Goal: Task Accomplishment & Management: Manage account settings

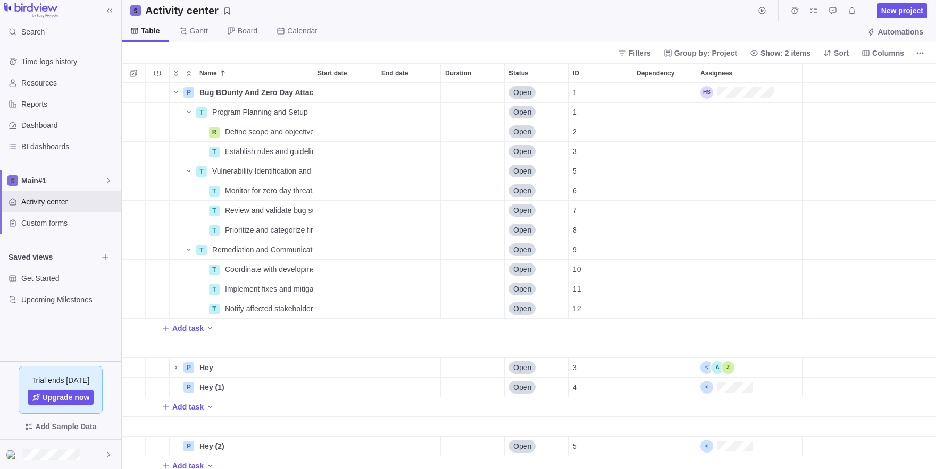
scroll to position [387, 814]
click at [78, 184] on span "Main#1" at bounding box center [62, 180] width 83 height 11
click at [105, 206] on span "Edit space settings" at bounding box center [100, 205] width 15 height 15
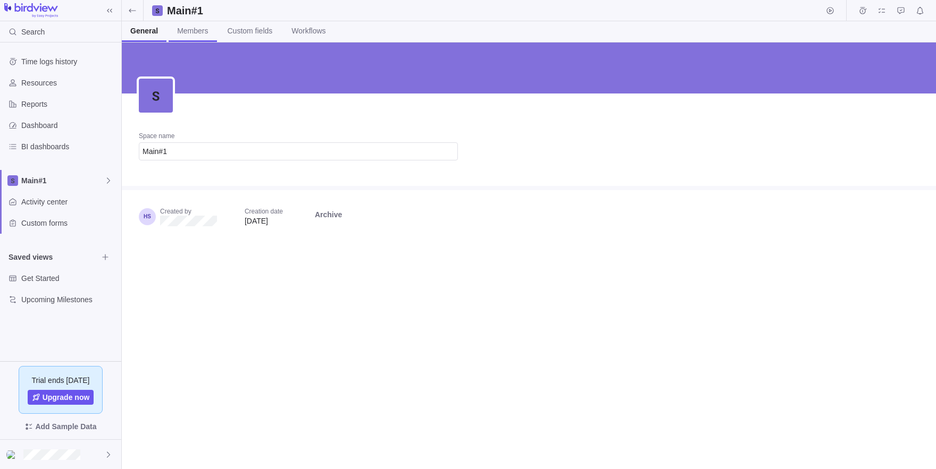
click at [200, 32] on span "Members" at bounding box center [192, 31] width 31 height 11
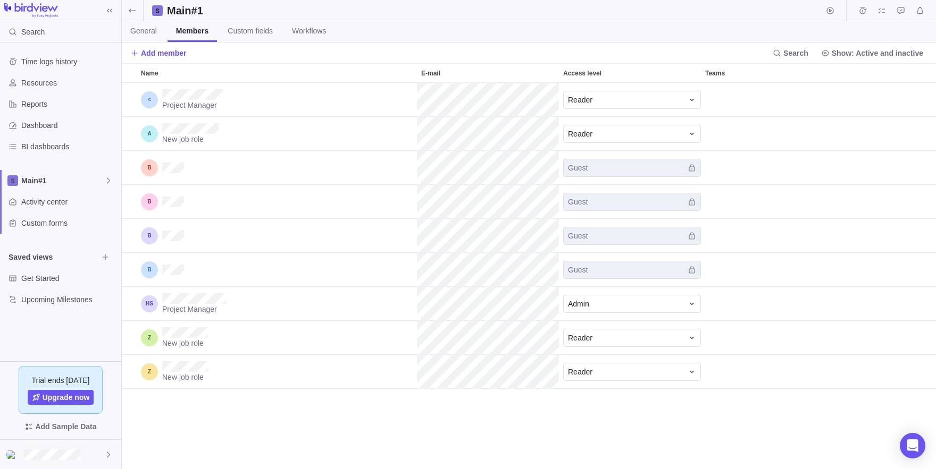
scroll to position [387, 814]
click at [635, 99] on div "Reader" at bounding box center [625, 100] width 115 height 11
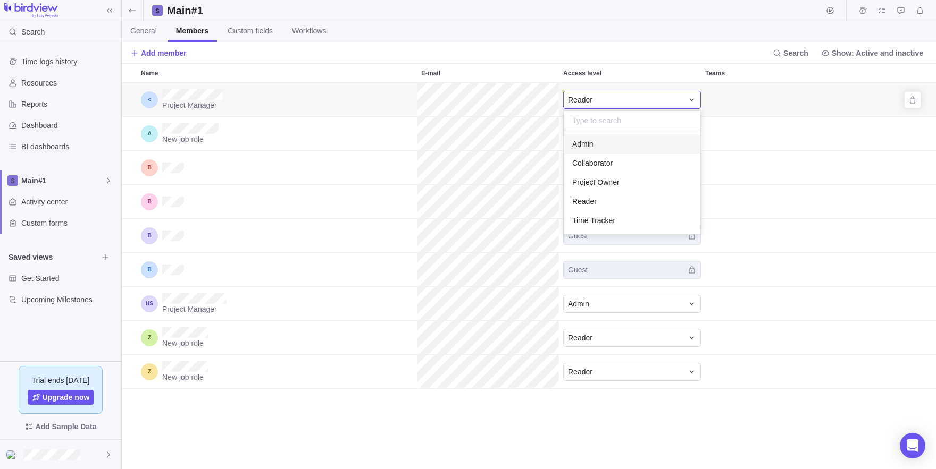
click at [606, 115] on input "text" at bounding box center [632, 120] width 137 height 19
type input "ﻷ"
type input "G"
click at [482, 147] on div "Name E-mail Access level Teams Project Manager Reader New job role Reader Guest…" at bounding box center [529, 266] width 814 height 406
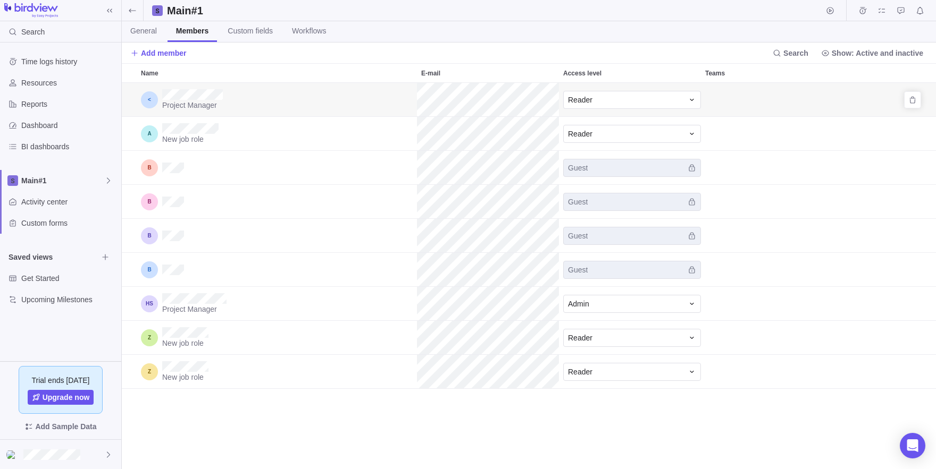
click at [149, 101] on div "Name" at bounding box center [149, 99] width 17 height 17
click at [174, 105] on span "Project Manager" at bounding box center [192, 105] width 61 height 11
click at [607, 97] on div "Reader" at bounding box center [625, 100] width 115 height 11
click at [407, 139] on div "Name E-mail Access level Teams Project Manager Reader New job role Reader Guest…" at bounding box center [529, 266] width 814 height 406
click at [205, 100] on span "Project Manager" at bounding box center [192, 105] width 61 height 11
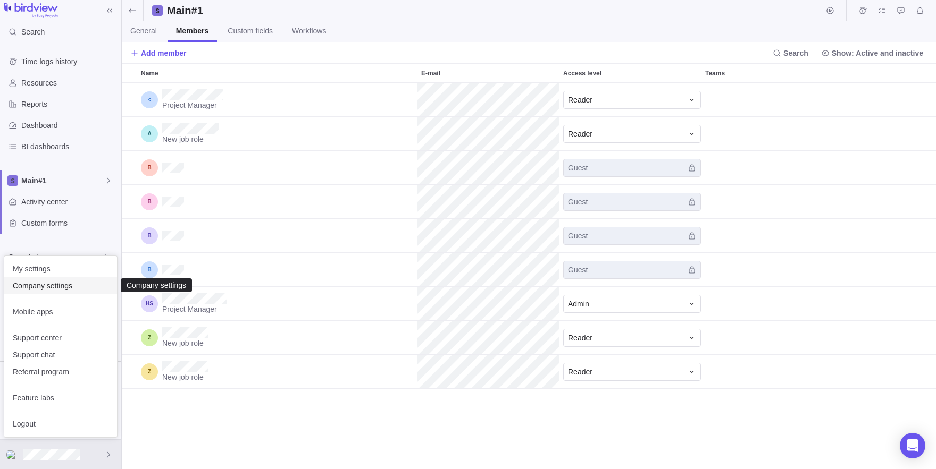
click at [30, 290] on span "Company settings" at bounding box center [61, 286] width 96 height 11
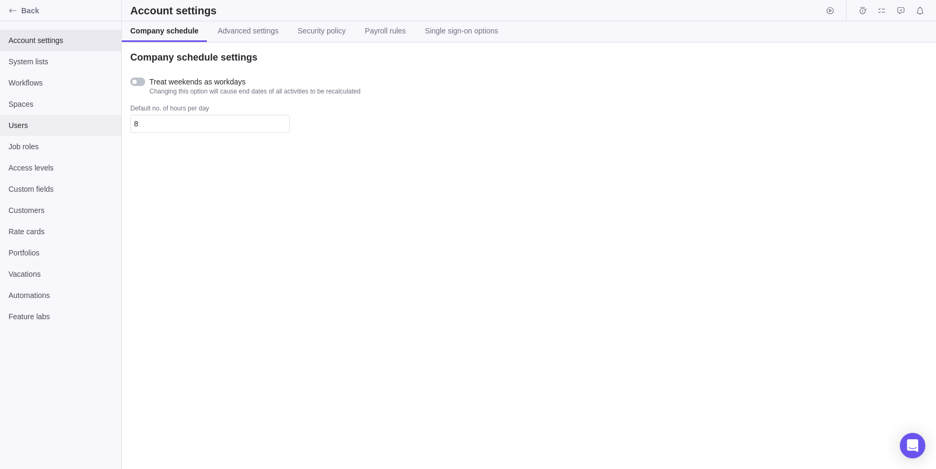
click at [34, 130] on span "Users" at bounding box center [61, 125] width 104 height 11
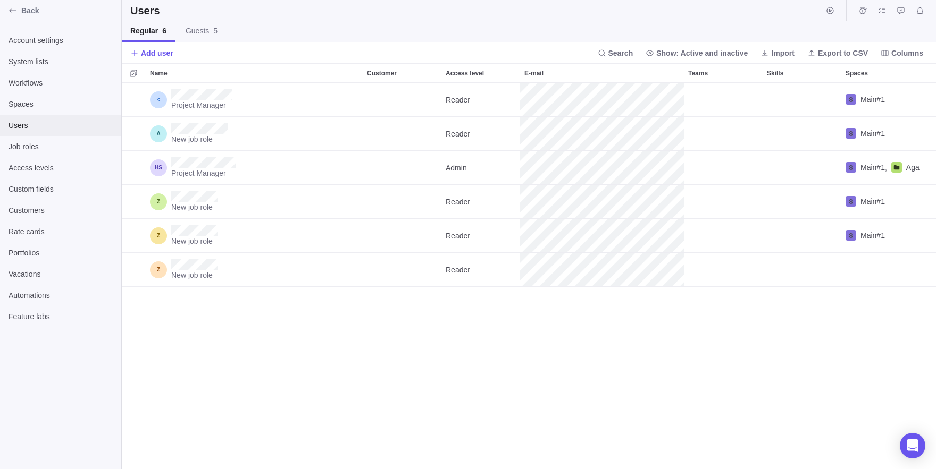
scroll to position [387, 814]
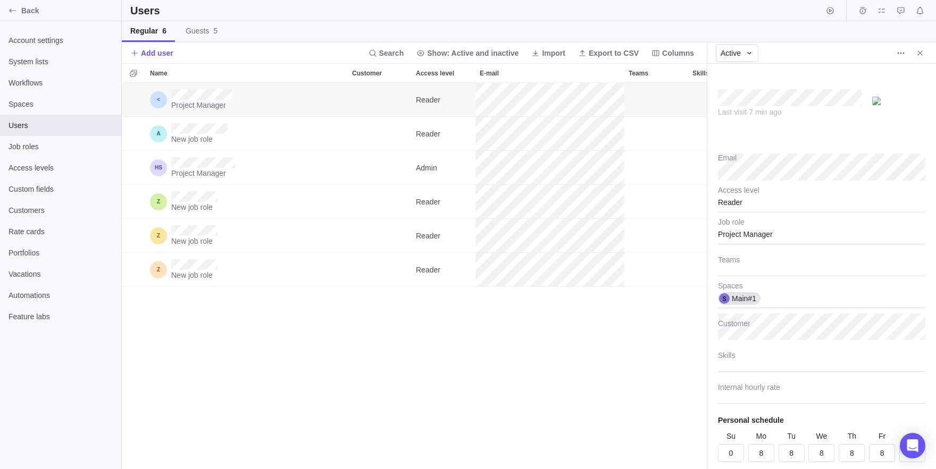
scroll to position [36, 0]
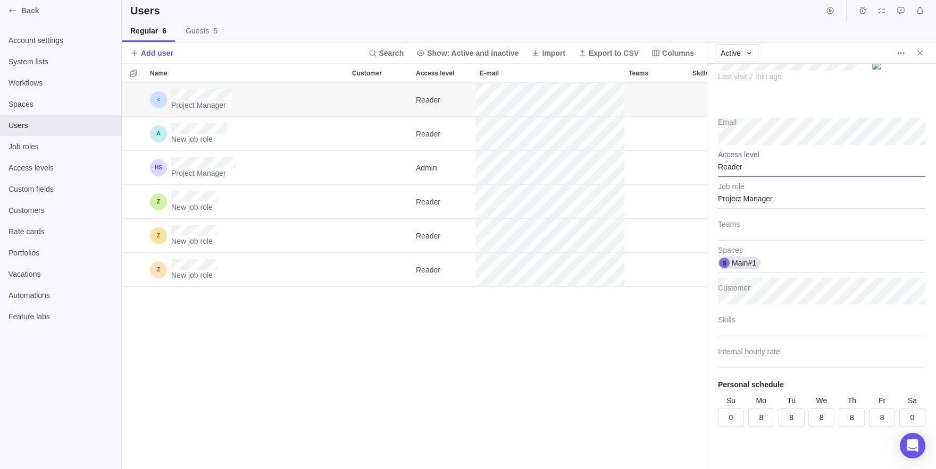
click at [736, 171] on div "Reader" at bounding box center [821, 163] width 207 height 27
click at [752, 191] on div "Admin" at bounding box center [821, 193] width 206 height 19
click at [583, 350] on div "Project Manager Reader Main#1 New job role Reader Main#1 Project Manager Admin …" at bounding box center [414, 276] width 585 height 387
click at [922, 52] on icon "Close" at bounding box center [920, 53] width 9 height 9
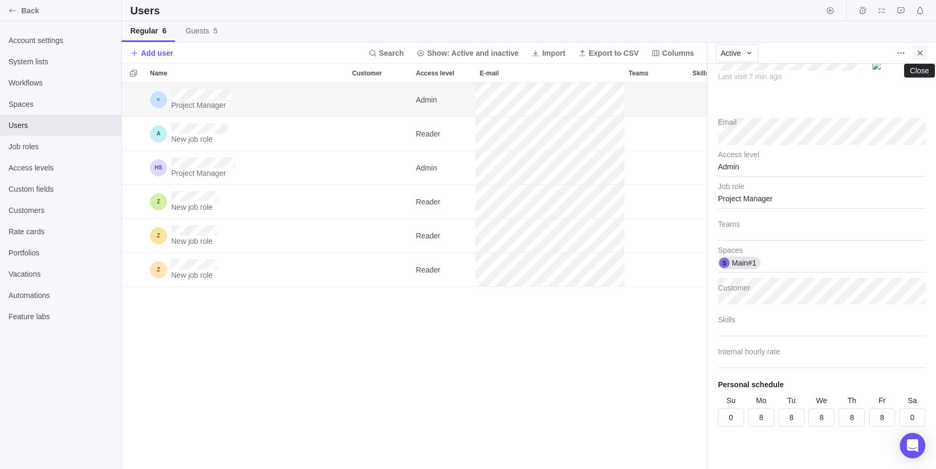
scroll to position [387, 814]
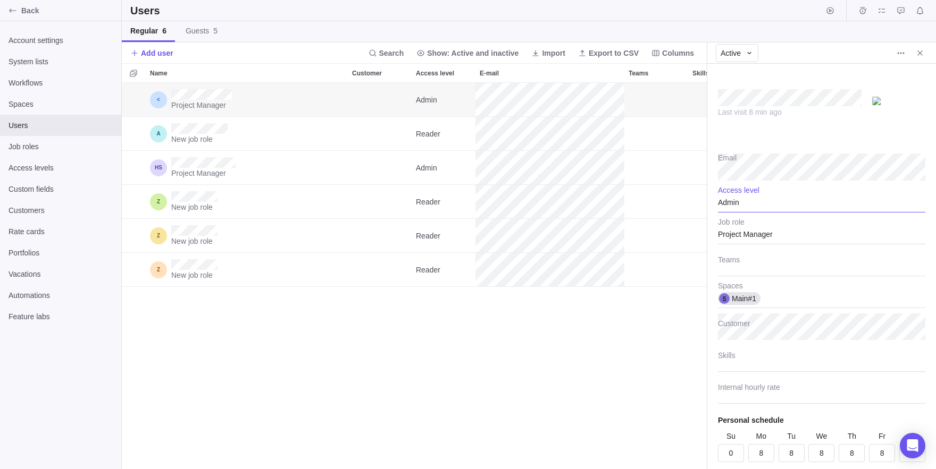
click at [725, 206] on div "Admin" at bounding box center [821, 199] width 207 height 27
click at [750, 303] on span "Reader" at bounding box center [739, 305] width 24 height 11
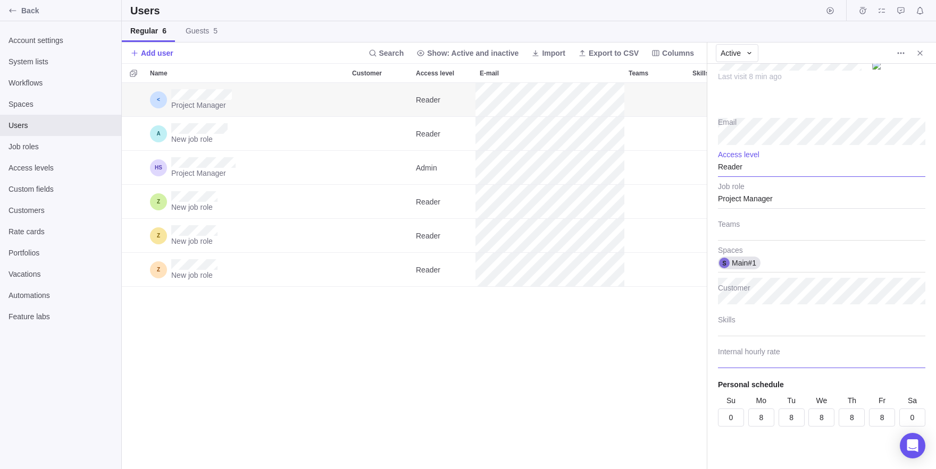
scroll to position [36, 0]
click at [599, 420] on div "Project Manager Reader Main#1 New job role Reader Main#1 Project Manager Admin …" at bounding box center [414, 276] width 585 height 387
click at [52, 162] on div "Access levels" at bounding box center [60, 167] width 121 height 21
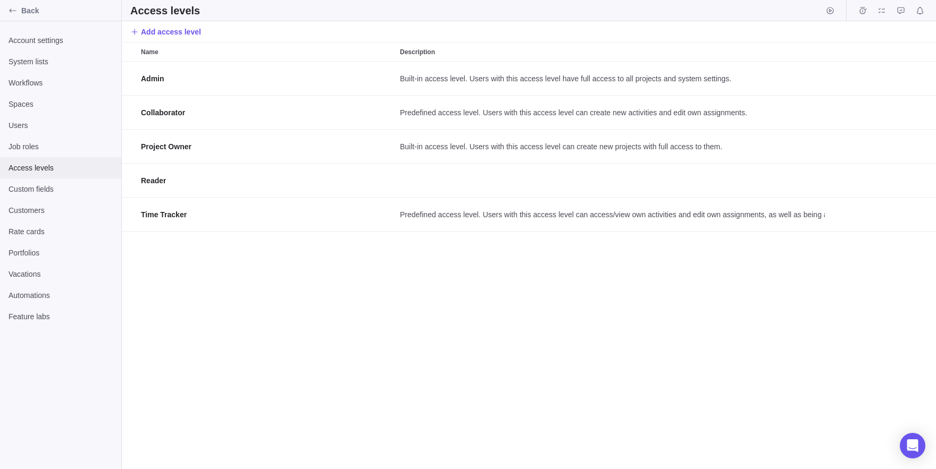
scroll to position [408, 814]
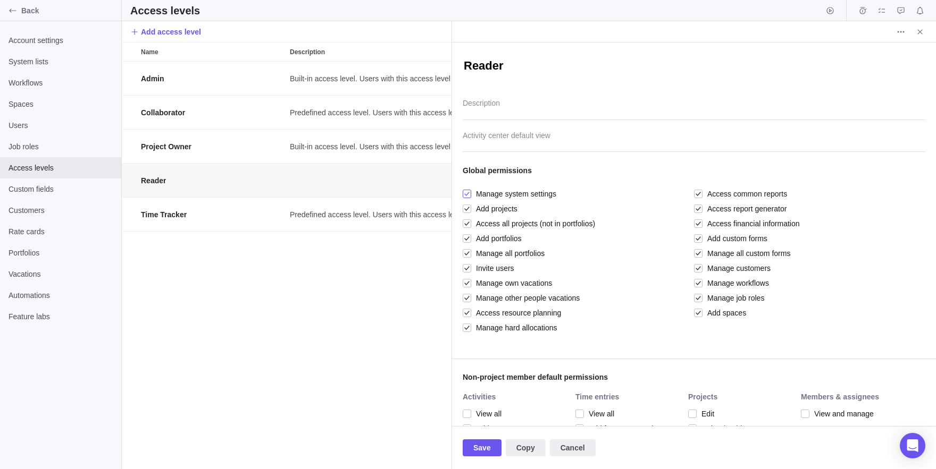
click at [466, 194] on div at bounding box center [467, 194] width 9 height 15
click at [468, 211] on div at bounding box center [467, 209] width 9 height 15
click at [471, 225] on div at bounding box center [467, 223] width 9 height 15
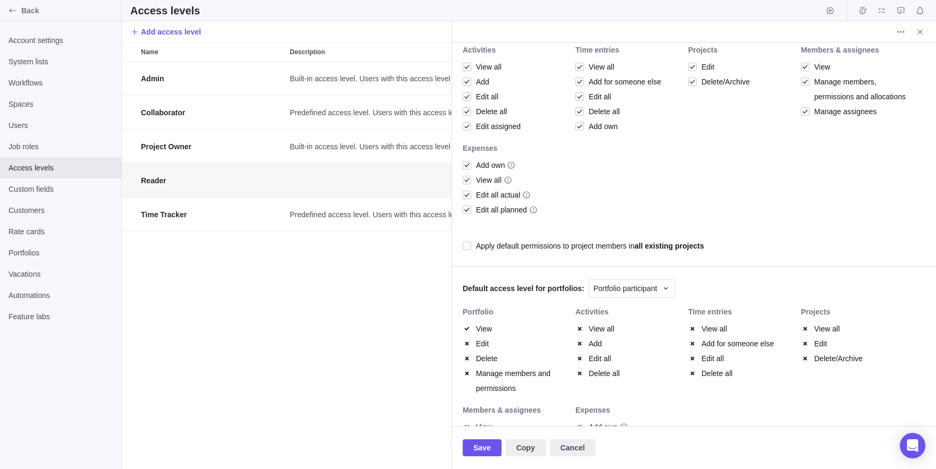
scroll to position [0, 0]
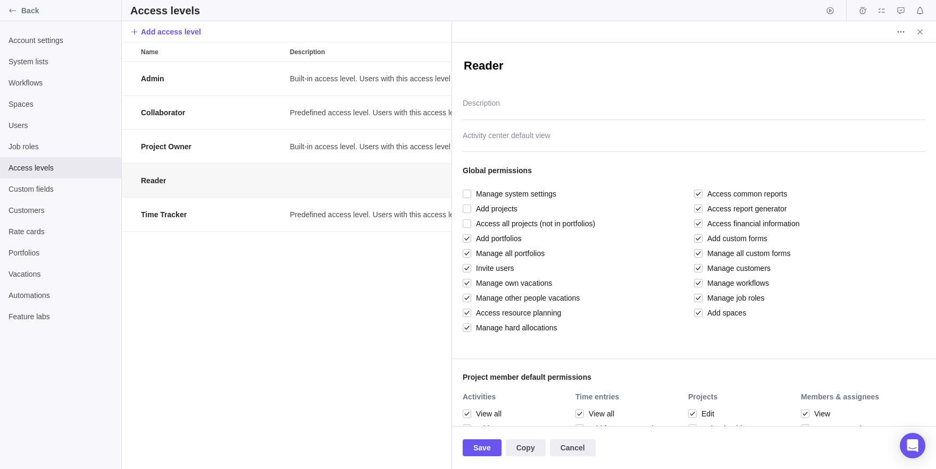
click at [497, 142] on div at bounding box center [694, 138] width 463 height 27
click at [504, 103] on div "Reader Description None Activity center default view Global permissions Manage …" at bounding box center [694, 235] width 484 height 384
click at [508, 145] on div at bounding box center [694, 138] width 463 height 27
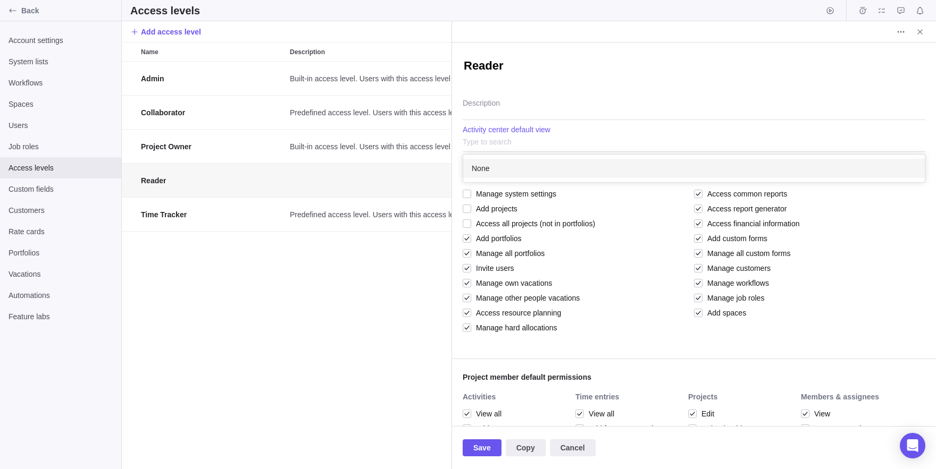
click at [530, 169] on div "None" at bounding box center [694, 168] width 462 height 19
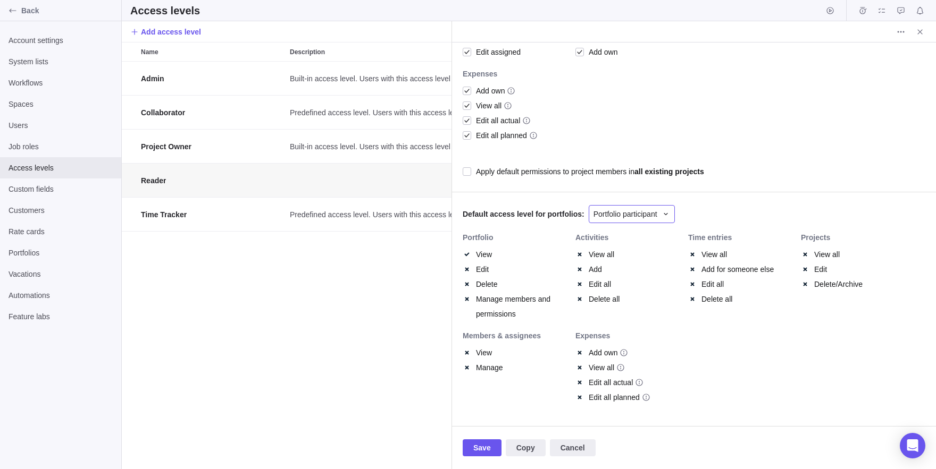
scroll to position [0, 0]
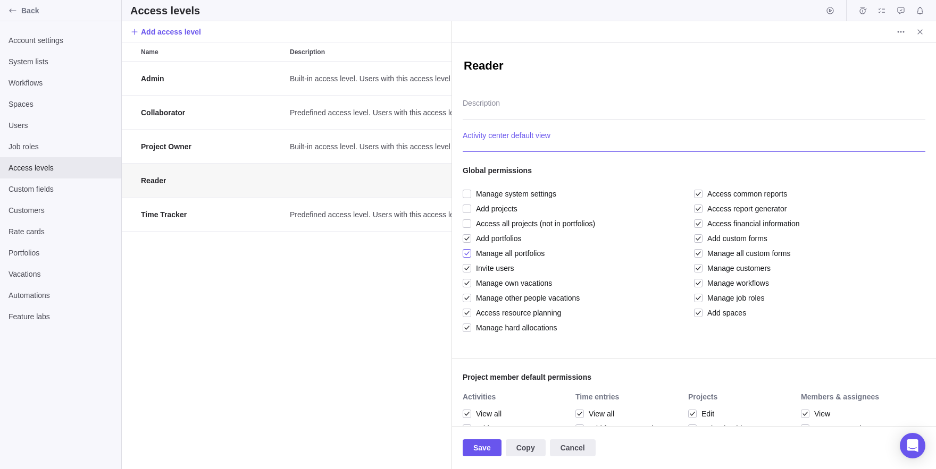
click at [475, 246] on span "Manage all portfolios" at bounding box center [507, 253] width 73 height 15
click at [489, 269] on span "Invite users" at bounding box center [492, 268] width 43 height 15
click at [490, 283] on span "Manage own vacations" at bounding box center [511, 283] width 81 height 15
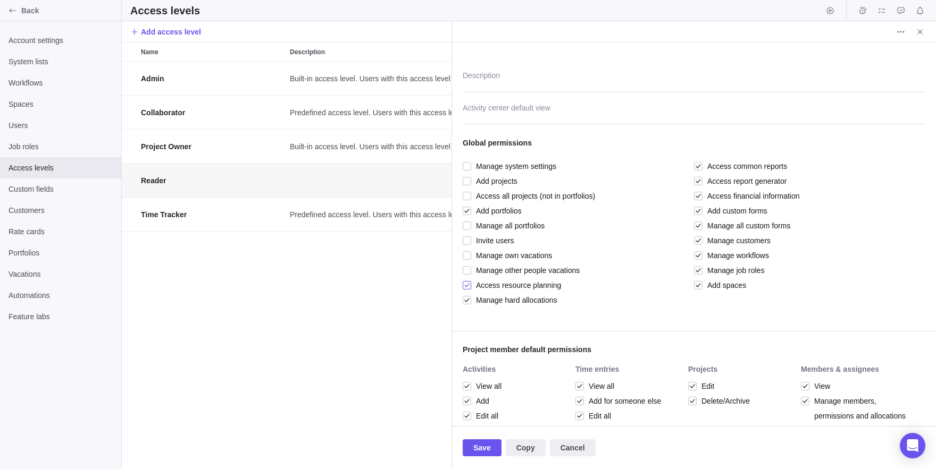
click at [473, 280] on span "Access resource planning" at bounding box center [516, 285] width 90 height 15
click at [483, 297] on span "Manage hard allocations" at bounding box center [514, 300] width 86 height 15
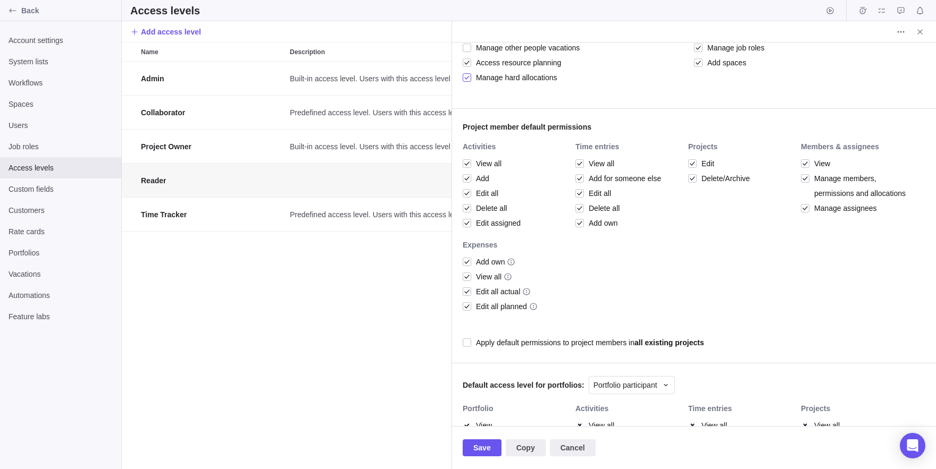
scroll to position [235, 0]
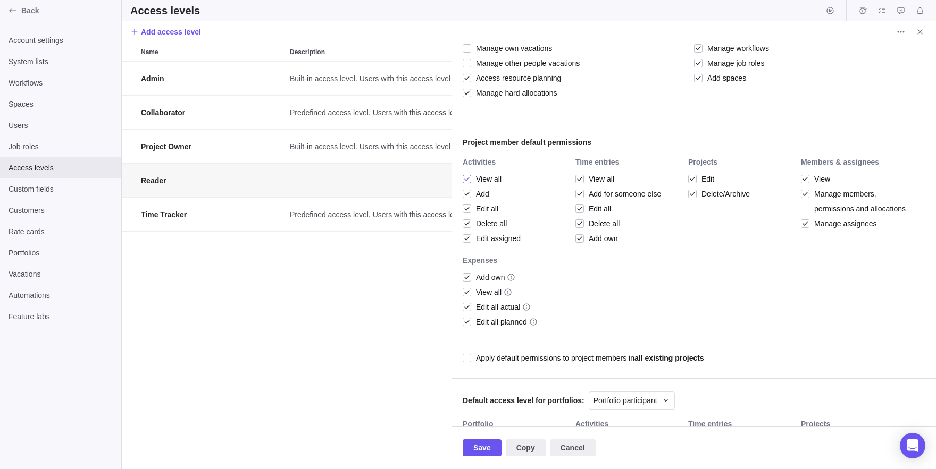
click at [476, 177] on span "View all" at bounding box center [486, 179] width 30 height 15
click at [588, 177] on span "View all" at bounding box center [599, 179] width 30 height 15
click at [697, 175] on div at bounding box center [692, 179] width 9 height 15
click at [817, 181] on span "View" at bounding box center [819, 179] width 21 height 15
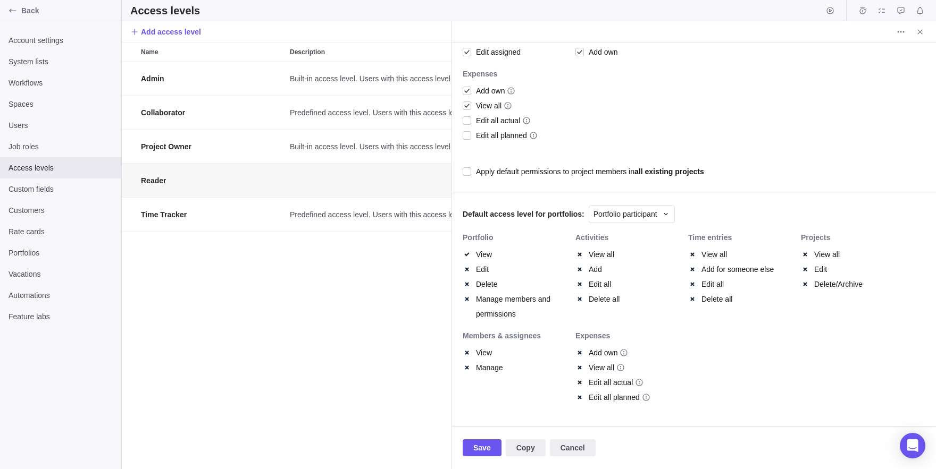
scroll to position [0, 0]
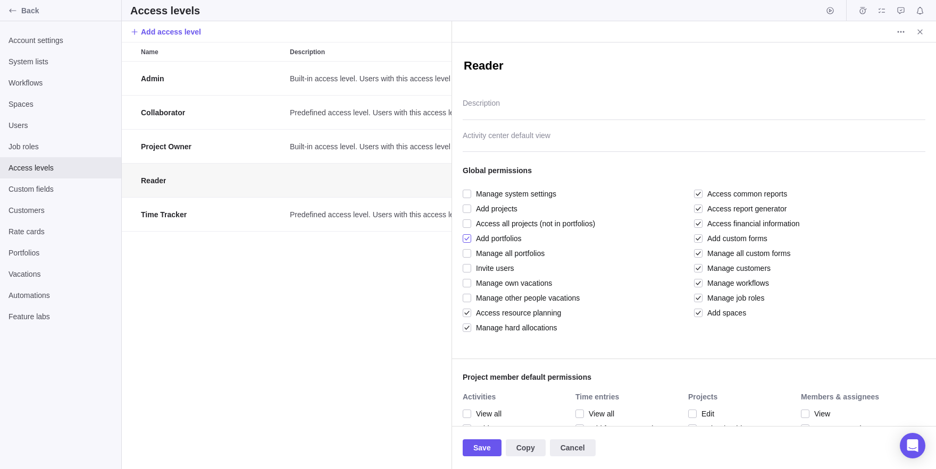
click at [474, 237] on span "Add portfolios" at bounding box center [496, 238] width 51 height 15
click at [477, 302] on span "Manage other people vacations" at bounding box center [525, 298] width 108 height 15
click at [484, 316] on span "Access resource planning" at bounding box center [516, 313] width 90 height 15
click at [481, 282] on span "Manage own vacations" at bounding box center [511, 283] width 81 height 15
click at [708, 190] on span "Access common reports" at bounding box center [744, 194] width 85 height 15
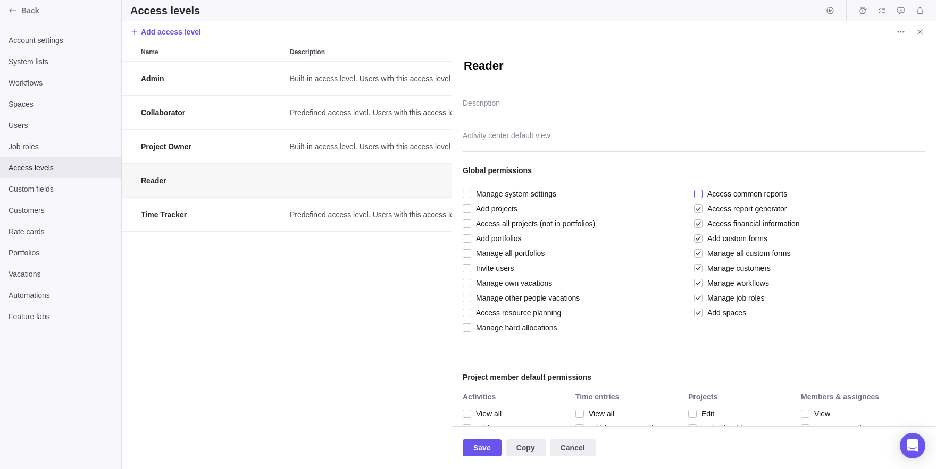
click at [717, 197] on span "Access common reports" at bounding box center [744, 194] width 85 height 15
click at [734, 217] on span "Access financial information" at bounding box center [750, 223] width 97 height 15
click at [723, 191] on span "Access common reports" at bounding box center [744, 194] width 85 height 15
click at [727, 199] on span "Access common reports" at bounding box center [744, 194] width 85 height 15
click at [727, 202] on span "Access report generator" at bounding box center [744, 209] width 84 height 15
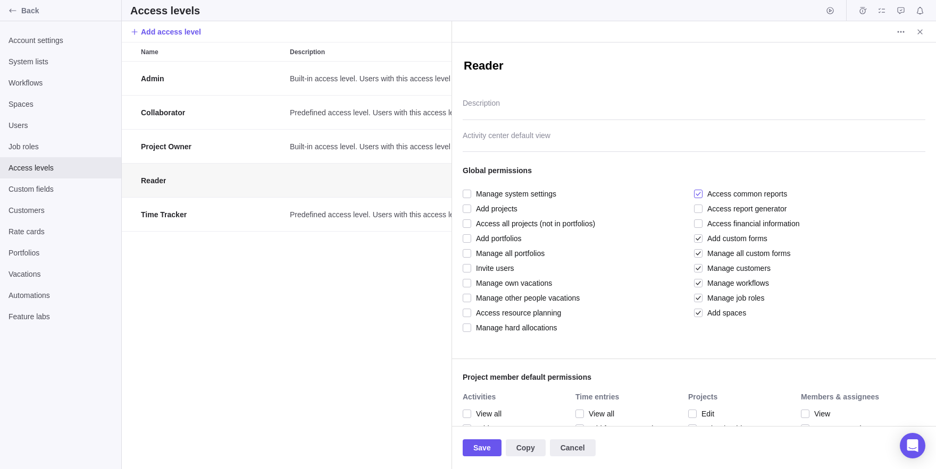
click at [736, 190] on span "Access common reports" at bounding box center [744, 194] width 85 height 15
click at [728, 237] on span "Add custom forms" at bounding box center [734, 238] width 65 height 15
click at [732, 252] on span "Manage all custom forms" at bounding box center [746, 253] width 88 height 15
click at [737, 276] on span "Manage workflows" at bounding box center [735, 283] width 66 height 15
click at [720, 239] on span "Add custom forms" at bounding box center [734, 238] width 65 height 15
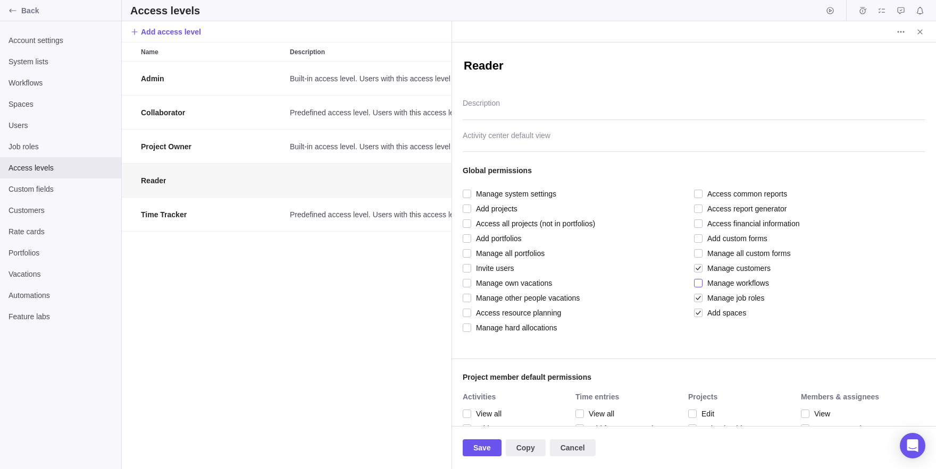
click at [710, 281] on span "Manage workflows" at bounding box center [735, 283] width 66 height 15
click at [724, 268] on span "Manage customers" at bounding box center [736, 268] width 68 height 15
click at [730, 279] on span "Manage workflows" at bounding box center [735, 283] width 66 height 15
click at [732, 297] on span "Manage job roles" at bounding box center [733, 298] width 62 height 15
click at [734, 311] on span "Add spaces" at bounding box center [724, 313] width 44 height 15
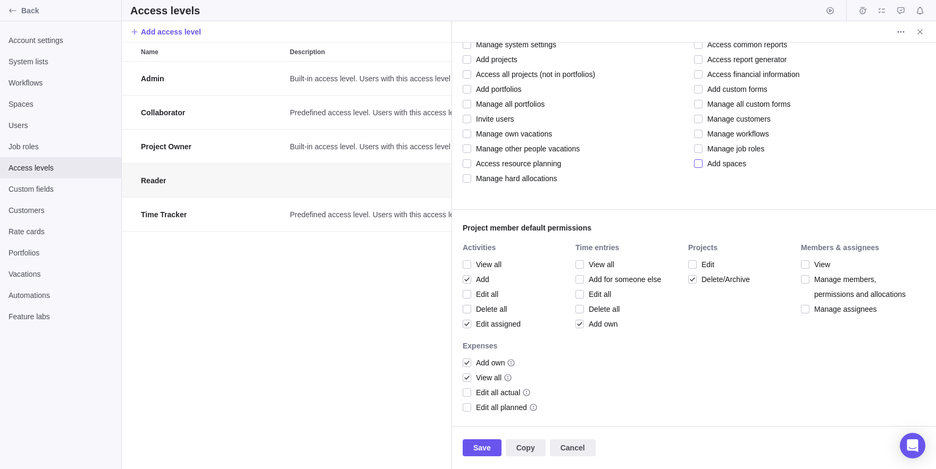
scroll to position [155, 0]
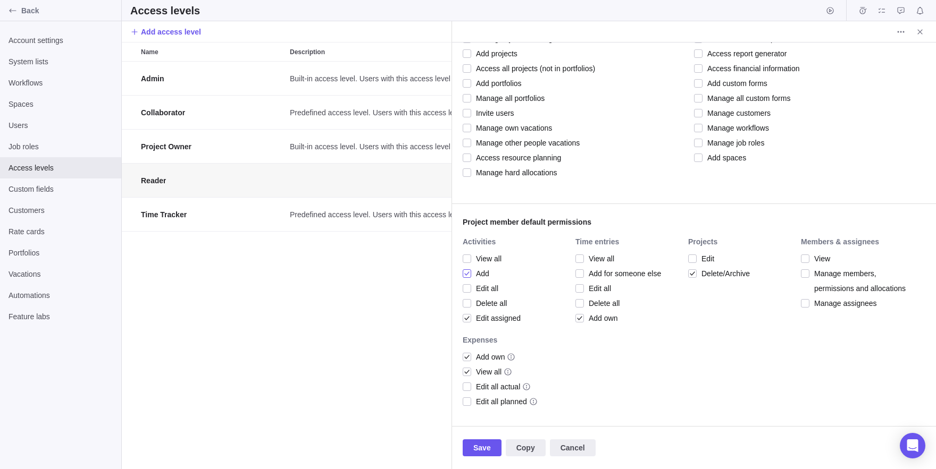
click at [480, 274] on span "Add" at bounding box center [480, 273] width 18 height 15
click at [483, 311] on span "Edit assigned" at bounding box center [495, 318] width 49 height 15
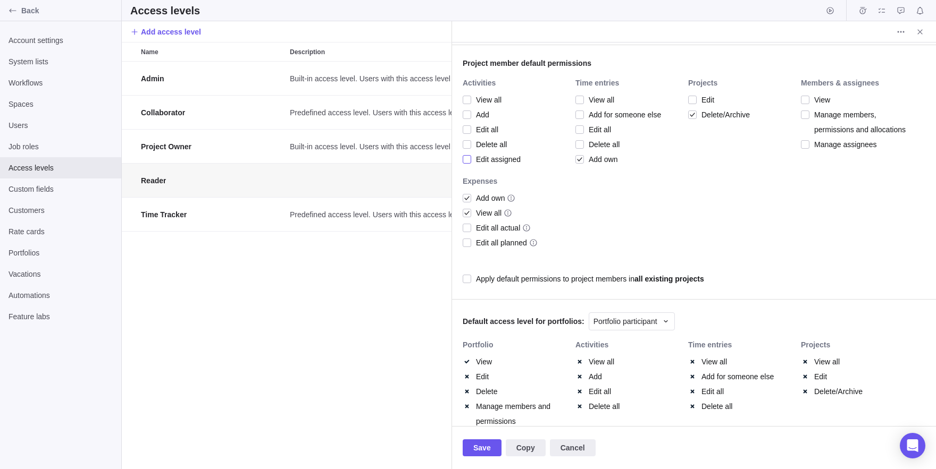
scroll to position [422, 0]
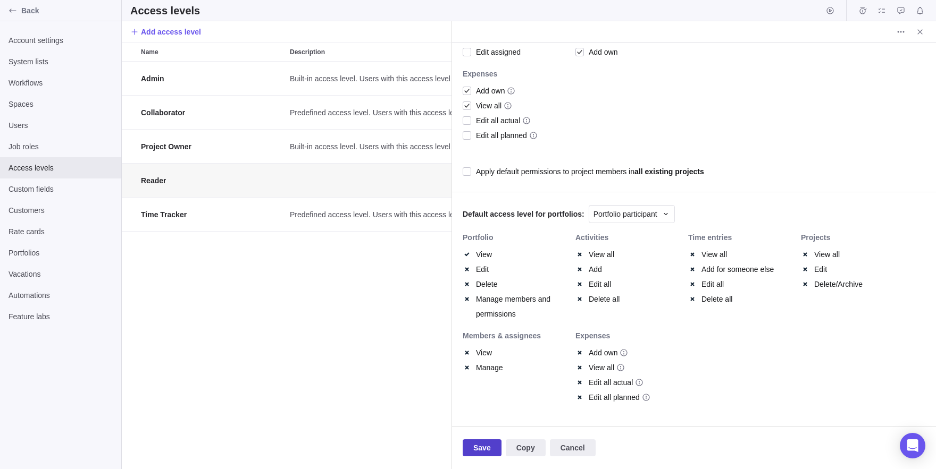
click at [488, 443] on span "Save" at bounding box center [482, 448] width 18 height 13
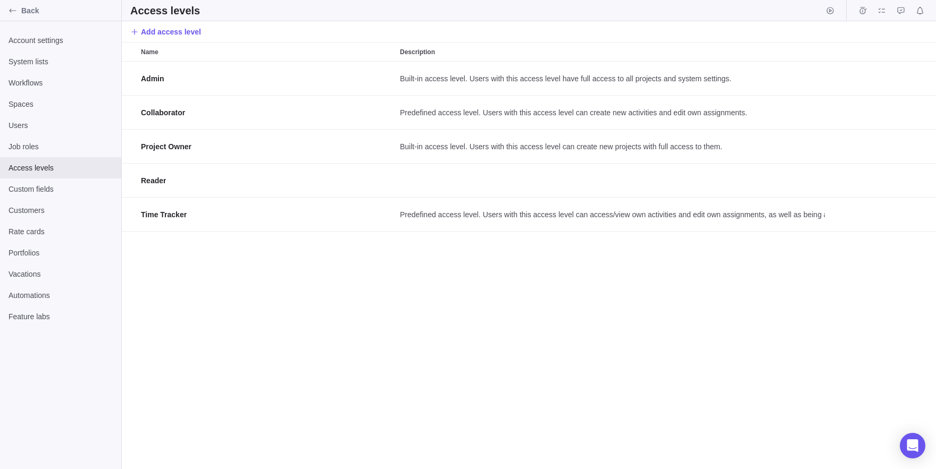
click at [313, 358] on div "Admin Built-in access level. Users with this access level have full access to a…" at bounding box center [529, 266] width 814 height 408
click at [24, 66] on span "System lists" at bounding box center [61, 61] width 104 height 11
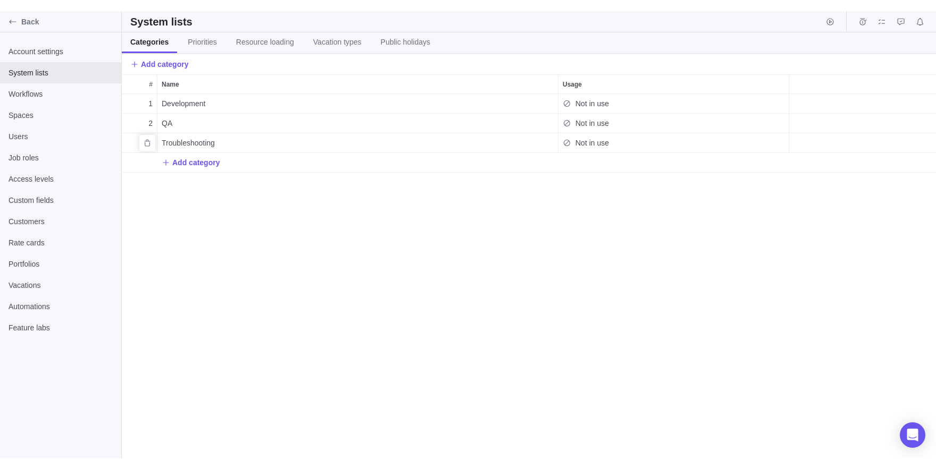
scroll to position [387, 814]
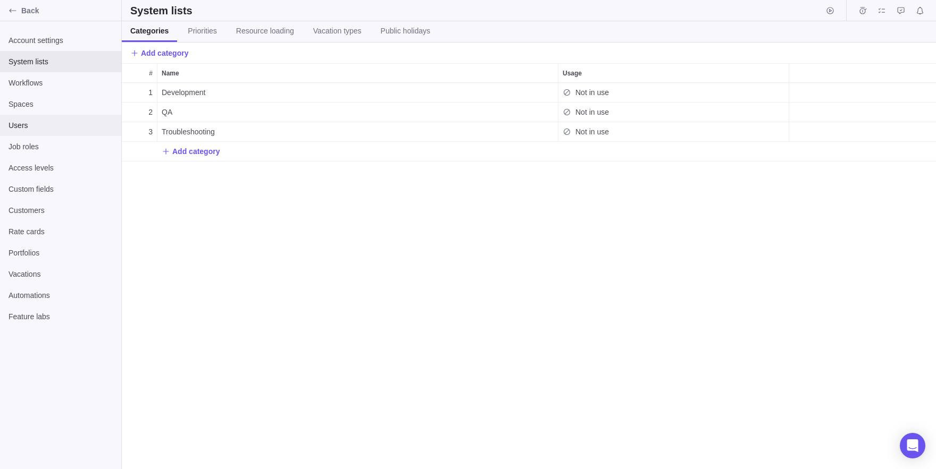
click at [44, 123] on span "Users" at bounding box center [61, 125] width 104 height 11
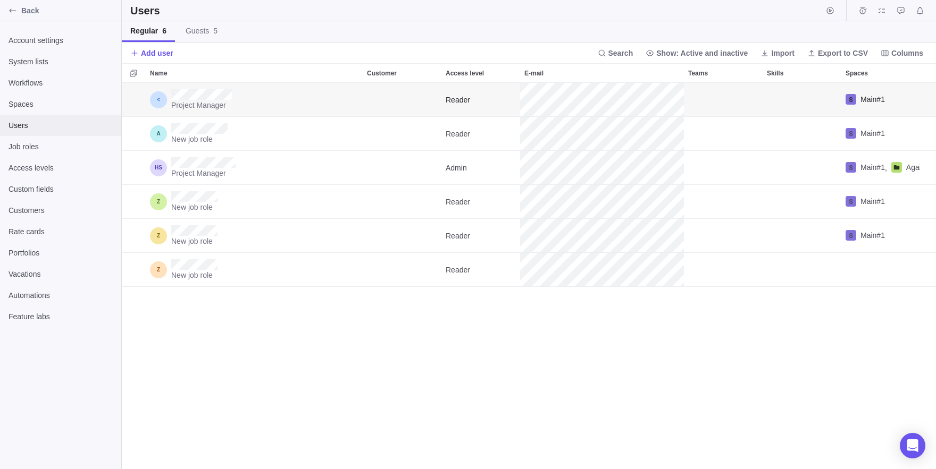
scroll to position [387, 814]
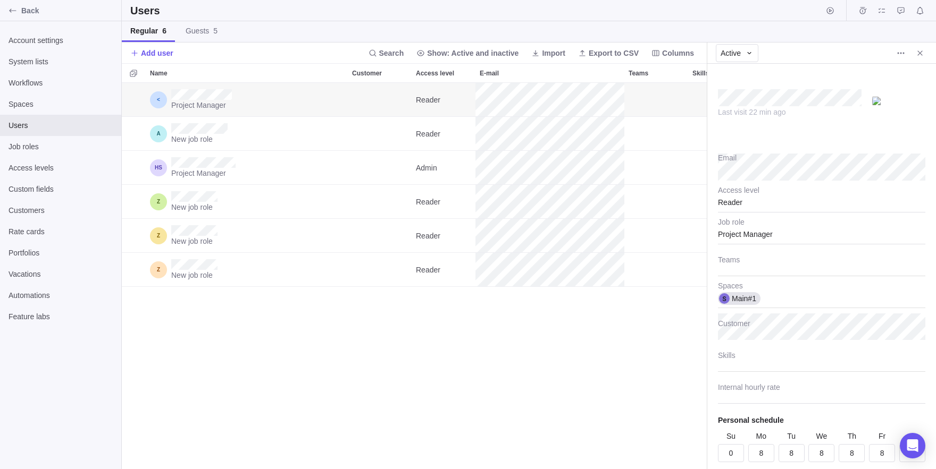
scroll to position [36, 0]
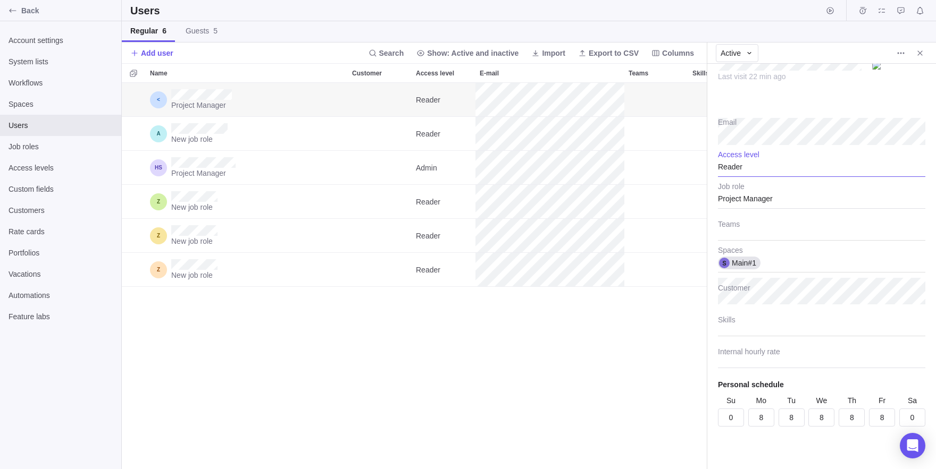
click at [758, 170] on div "Reader" at bounding box center [821, 163] width 207 height 27
click at [764, 190] on div "Admin" at bounding box center [821, 193] width 206 height 19
click at [575, 367] on div "Project Manager Admin Main#1 New job role Reader Main#1 Project Manager Admin M…" at bounding box center [414, 276] width 585 height 387
click at [750, 164] on div "Admin" at bounding box center [821, 163] width 207 height 27
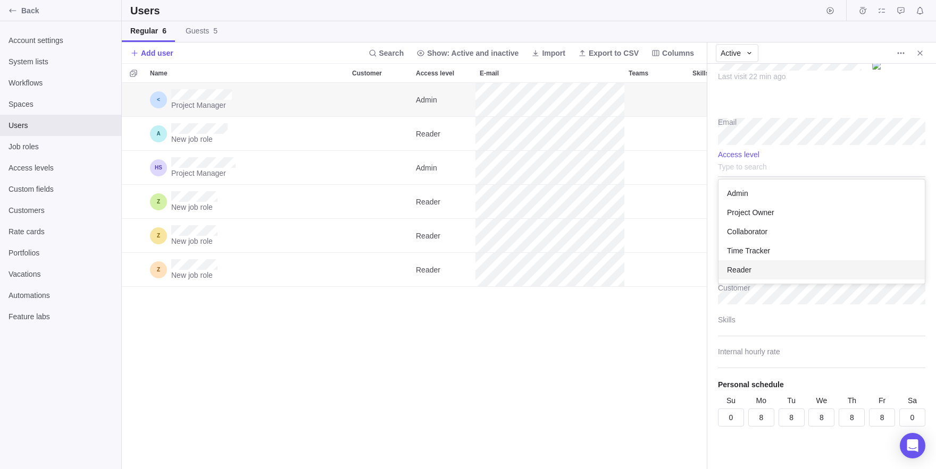
click at [758, 269] on div "Reader" at bounding box center [821, 270] width 206 height 19
click at [640, 305] on div "Project Manager Admin Main#1 New job role Reader Main#1 Project Manager Admin M…" at bounding box center [414, 276] width 585 height 387
type textarea "x"
click at [21, 11] on span "Back" at bounding box center [69, 10] width 96 height 11
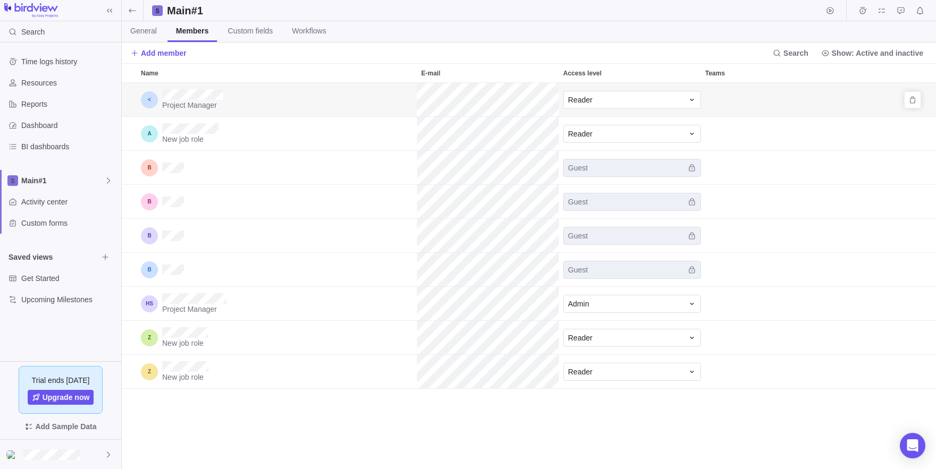
scroll to position [387, 814]
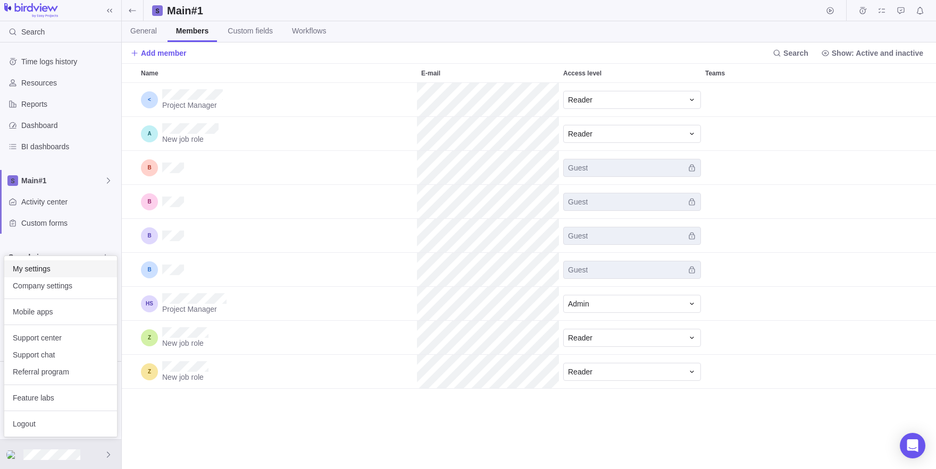
click at [43, 270] on span "My settings" at bounding box center [61, 269] width 96 height 11
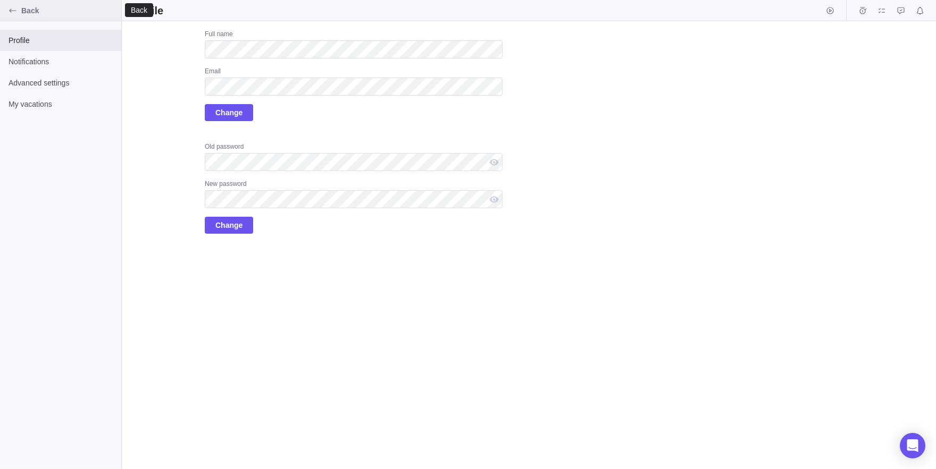
click at [5, 11] on div "Back" at bounding box center [12, 10] width 17 height 17
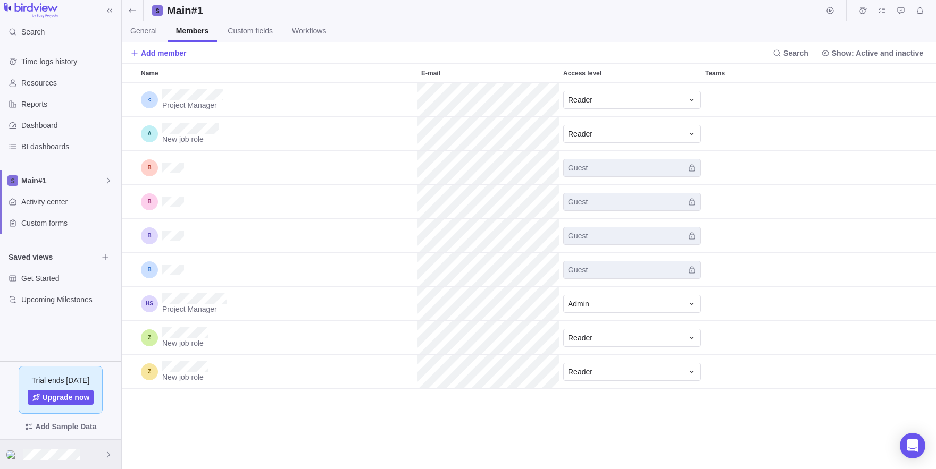
scroll to position [387, 814]
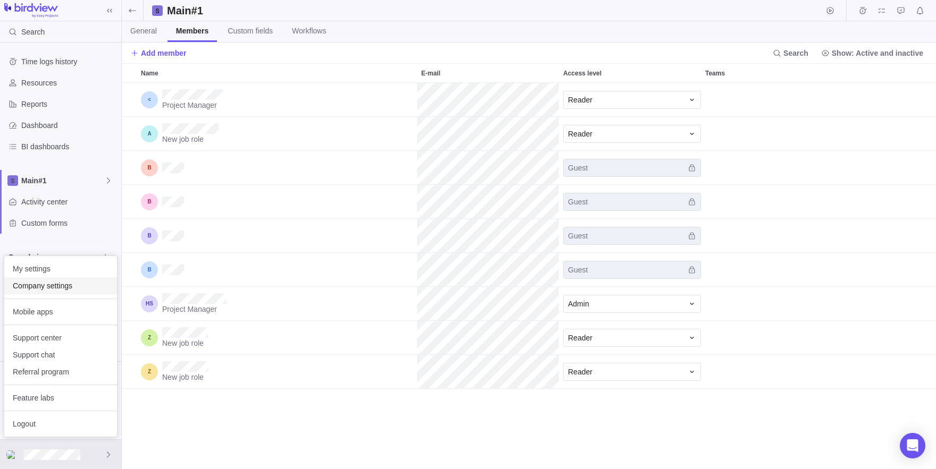
click at [50, 282] on span "Company settings" at bounding box center [61, 286] width 96 height 11
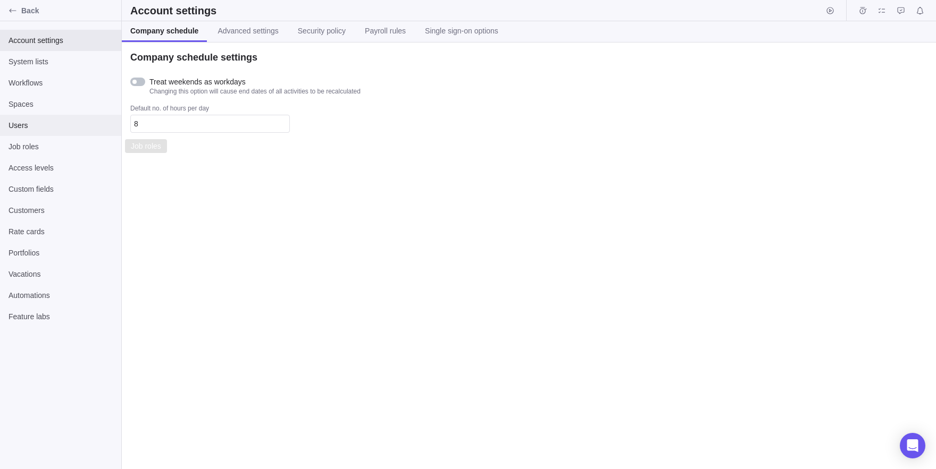
click at [31, 120] on span "Users" at bounding box center [61, 125] width 104 height 11
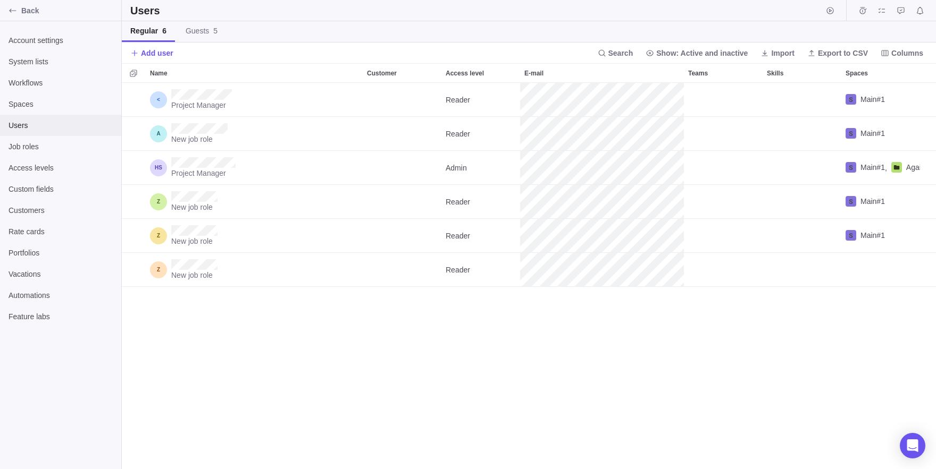
scroll to position [387, 814]
click at [38, 43] on span "Account settings" at bounding box center [61, 40] width 104 height 11
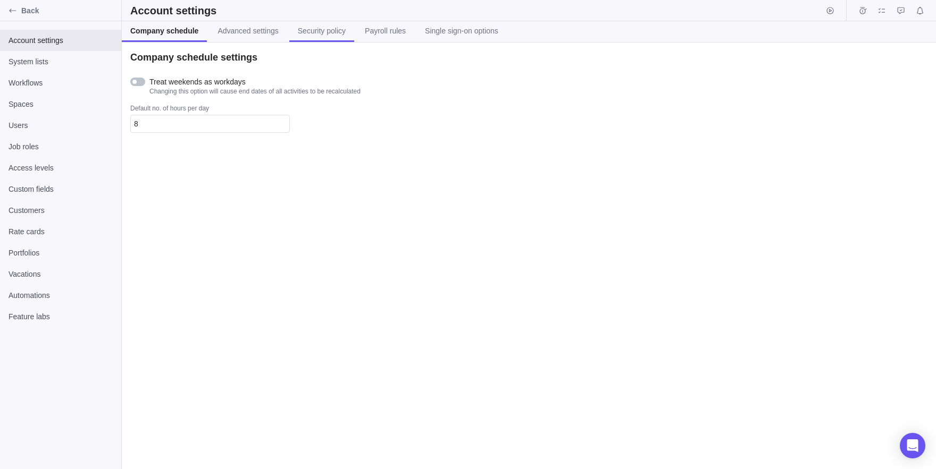
click at [329, 25] on link "Security policy" at bounding box center [321, 31] width 65 height 21
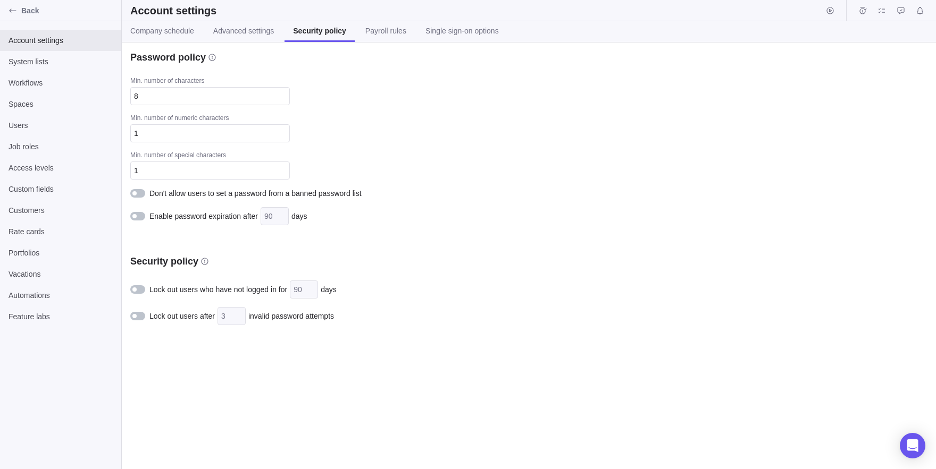
click at [355, 37] on link "Security policy" at bounding box center [319, 31] width 70 height 21
click at [389, 33] on link "Payroll rules" at bounding box center [386, 31] width 58 height 21
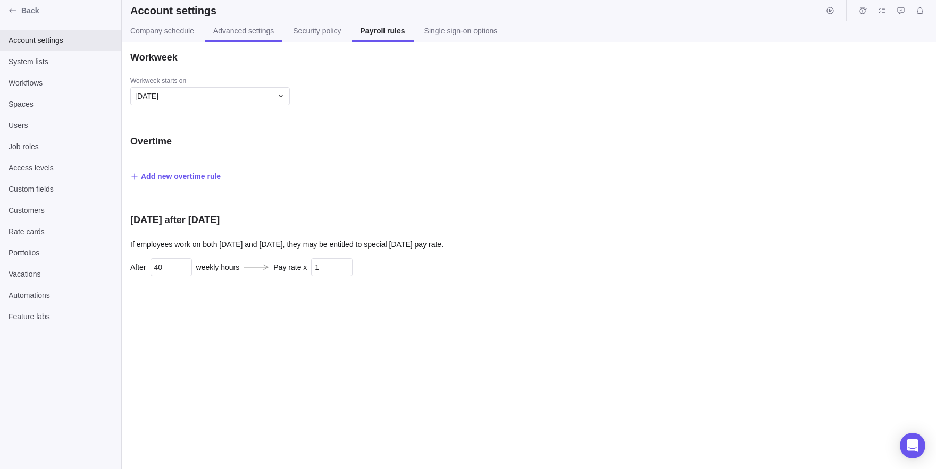
click at [269, 41] on link "Advanced settings" at bounding box center [244, 31] width 78 height 21
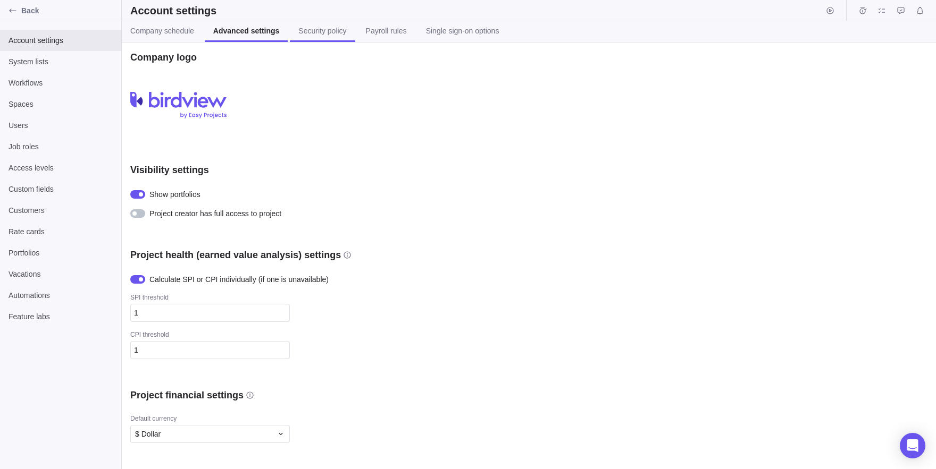
click at [344, 34] on span "Security policy" at bounding box center [322, 31] width 48 height 11
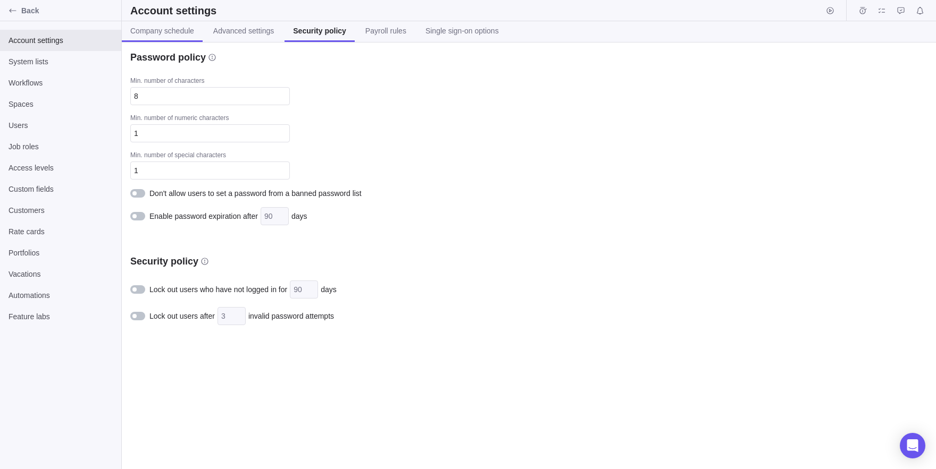
click at [154, 32] on span "Company schedule" at bounding box center [162, 31] width 64 height 11
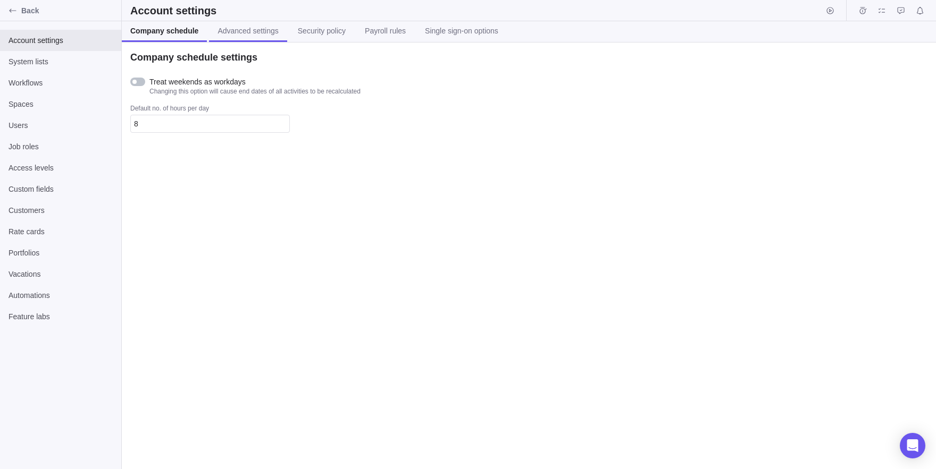
click at [233, 33] on span "Advanced settings" at bounding box center [247, 31] width 61 height 11
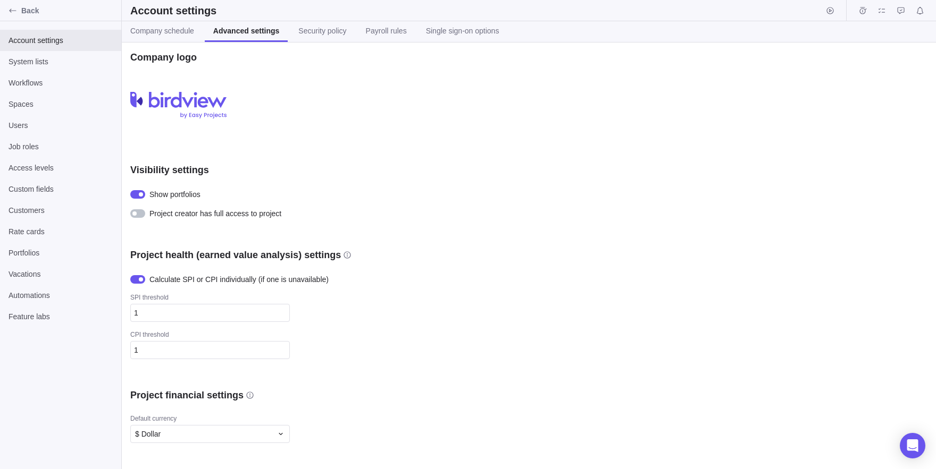
drag, startPoint x: 331, startPoint y: 47, endPoint x: 346, endPoint y: 32, distance: 21.1
click at [346, 43] on div "Company logo Upload Visibility settings Show portfolios Project creator has ful…" at bounding box center [529, 256] width 814 height 427
click at [346, 32] on span "Security policy" at bounding box center [322, 31] width 48 height 11
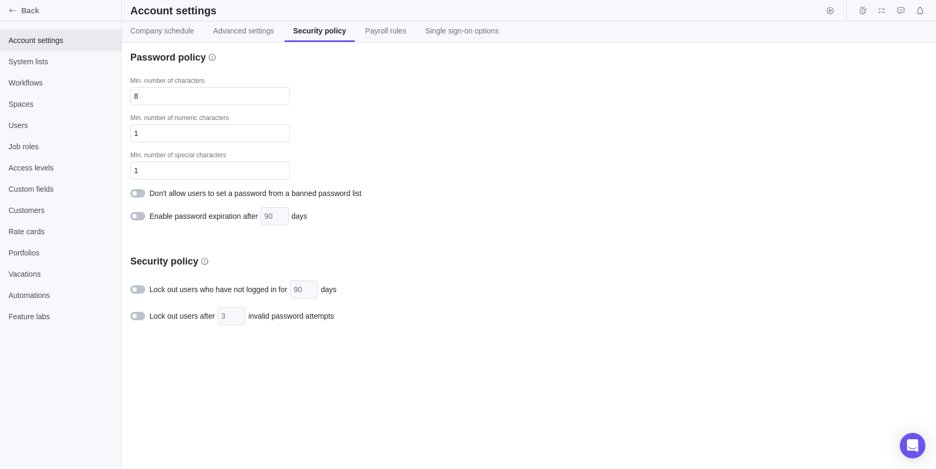
click at [144, 195] on div at bounding box center [137, 193] width 15 height 9
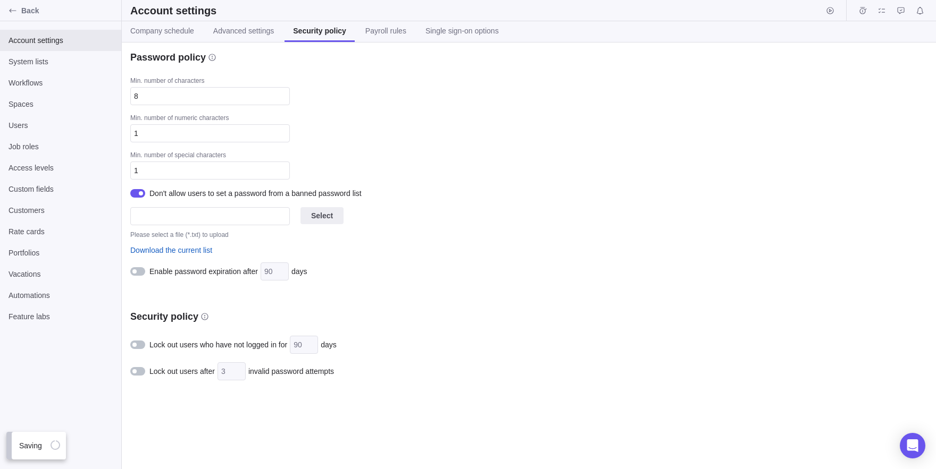
click at [144, 195] on div at bounding box center [137, 193] width 15 height 9
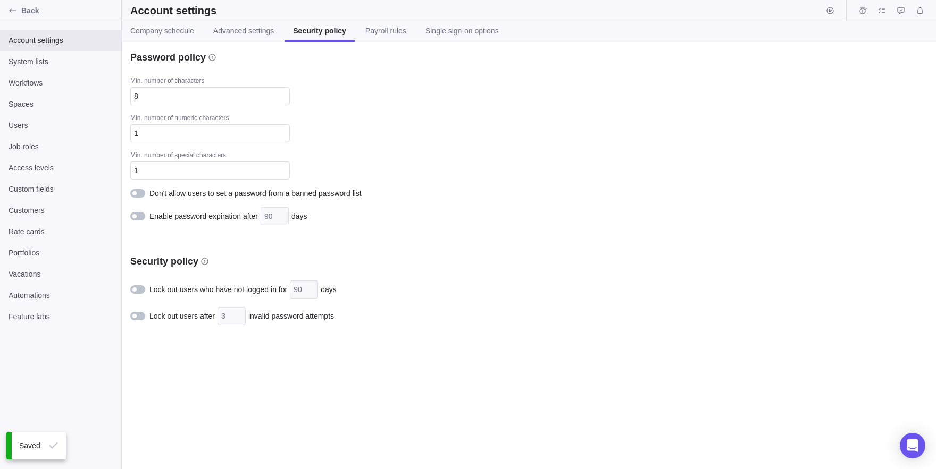
click at [144, 195] on div at bounding box center [137, 193] width 15 height 9
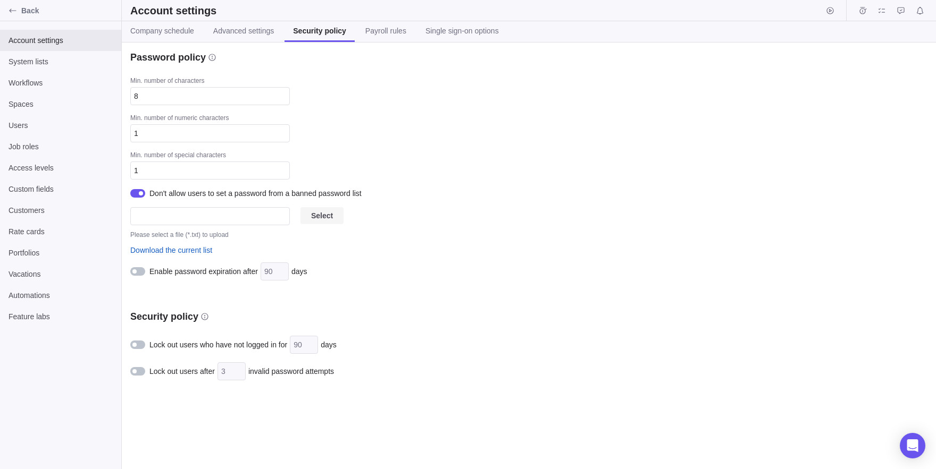
click at [315, 217] on span "Select" at bounding box center [322, 215] width 22 height 13
type input "LLM Local in my machine.txt"
click at [134, 195] on div at bounding box center [137, 193] width 15 height 9
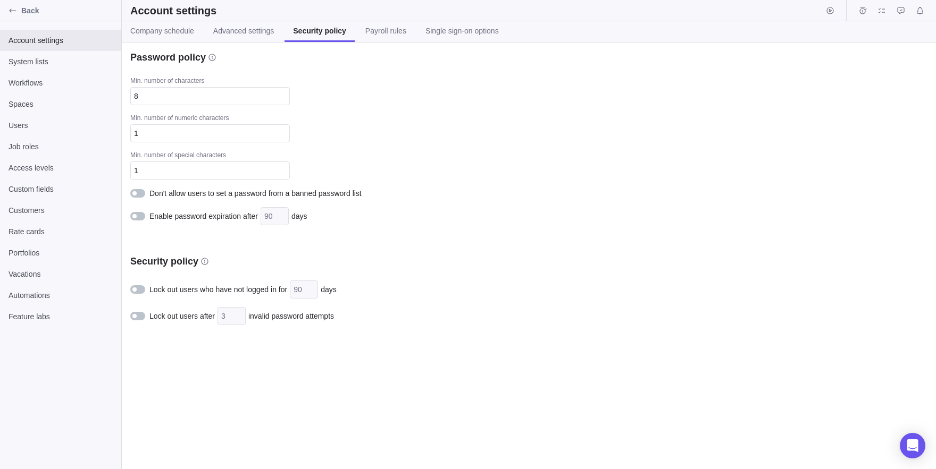
click at [144, 295] on div at bounding box center [139, 289] width 19 height 11
click at [135, 289] on div at bounding box center [137, 290] width 15 height 9
click at [138, 311] on div "Lock out users after 3 invalid password attempts" at bounding box center [316, 316] width 372 height 18
click at [133, 320] on div at bounding box center [137, 316] width 15 height 9
click at [144, 342] on div at bounding box center [137, 343] width 15 height 9
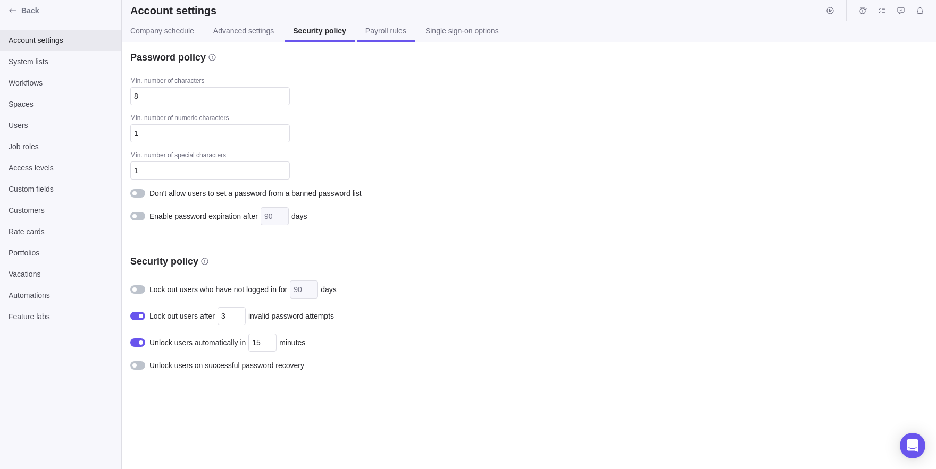
click at [396, 29] on span "Payroll rules" at bounding box center [385, 31] width 41 height 11
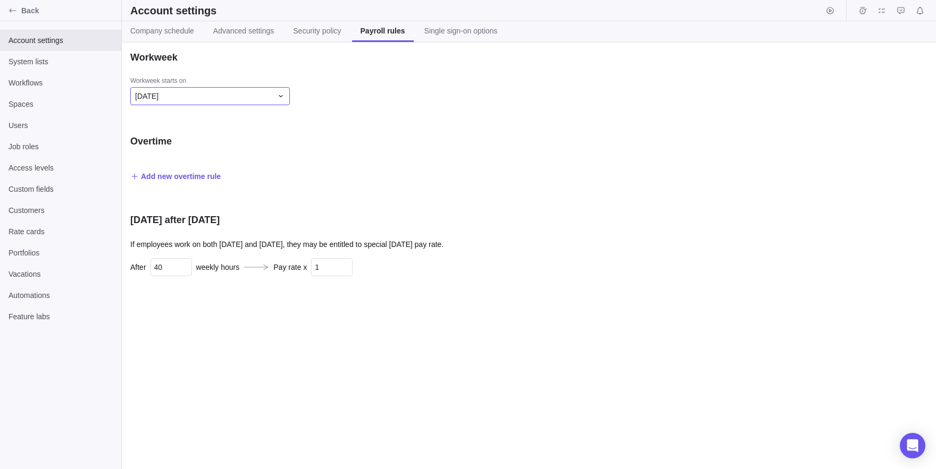
click at [255, 98] on div "[DATE]" at bounding box center [203, 96] width 137 height 11
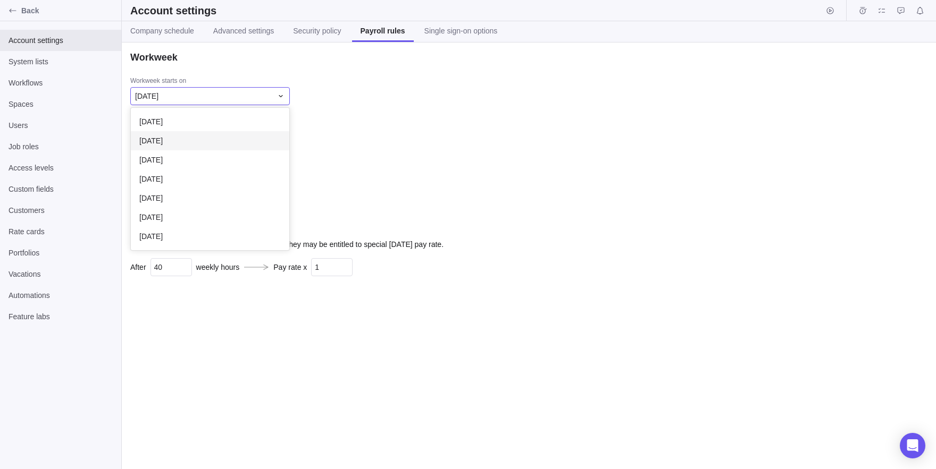
click at [196, 149] on div "[DATE]" at bounding box center [210, 140] width 158 height 19
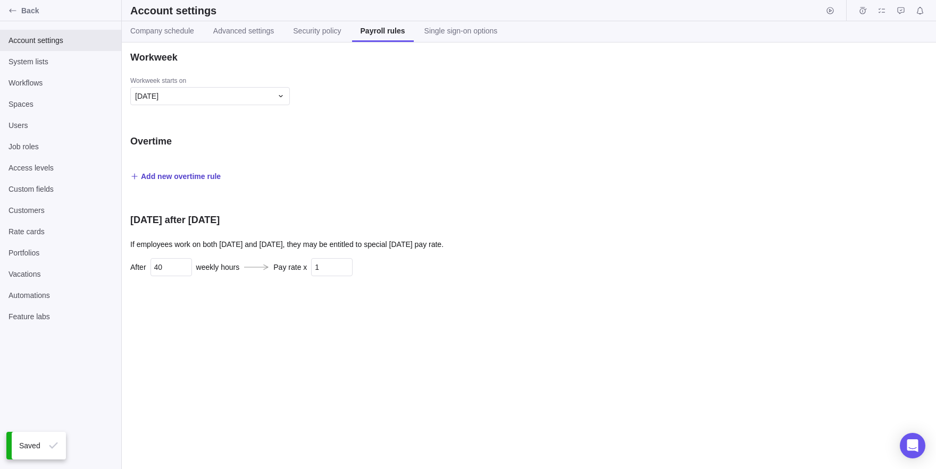
click at [171, 182] on span "Add new overtime rule" at bounding box center [175, 176] width 90 height 15
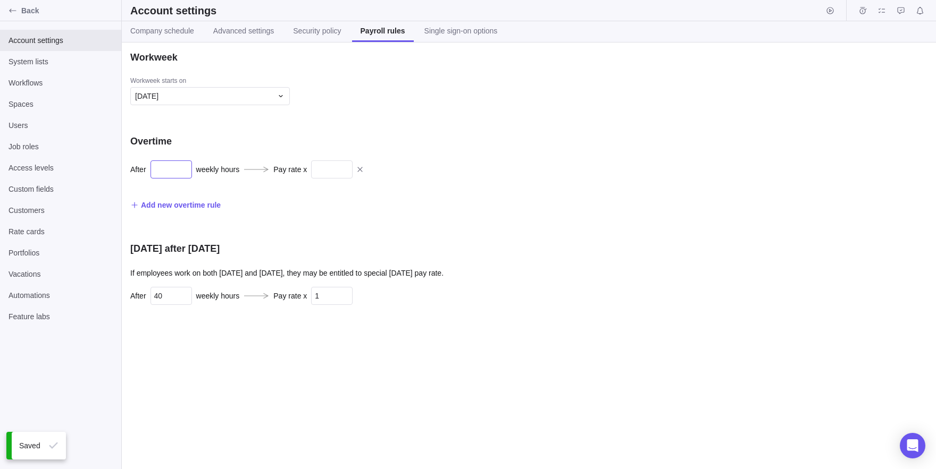
click at [166, 173] on input "text" at bounding box center [170, 170] width 41 height 18
click at [197, 185] on div "After weekly hours Pay rate x" at bounding box center [316, 175] width 372 height 29
click at [175, 169] on input "text" at bounding box center [170, 170] width 41 height 18
type input "10"
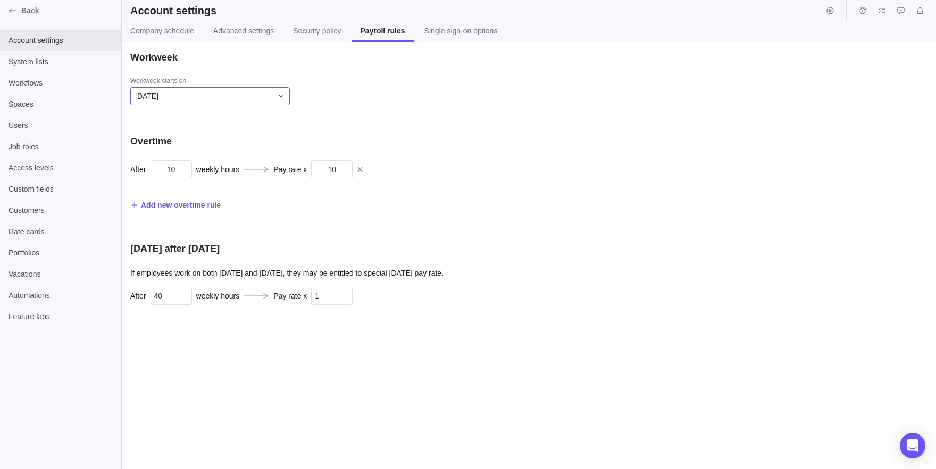
click at [254, 98] on div "[DATE]" at bounding box center [203, 96] width 137 height 11
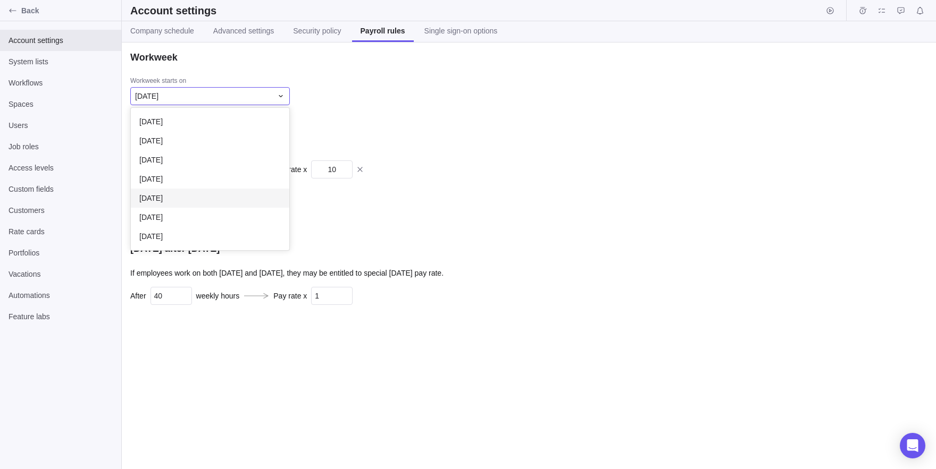
click at [217, 200] on div "[DATE]" at bounding box center [210, 198] width 158 height 19
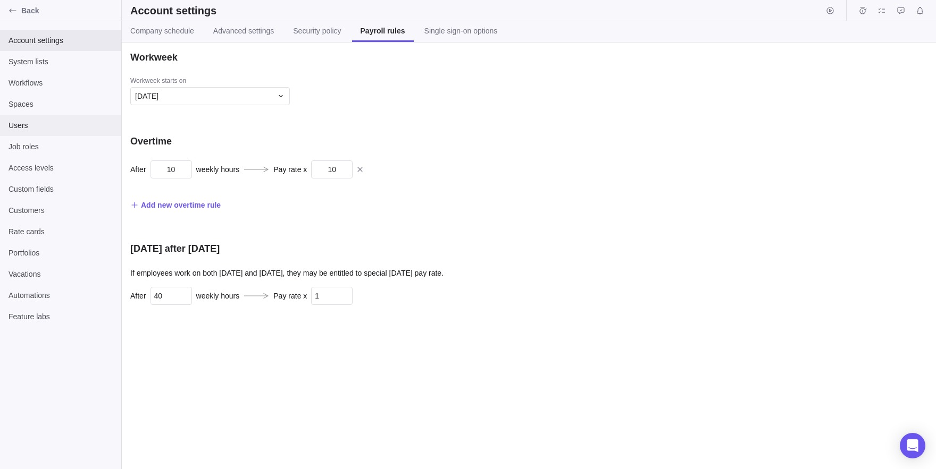
click at [32, 119] on div "Users" at bounding box center [60, 125] width 121 height 21
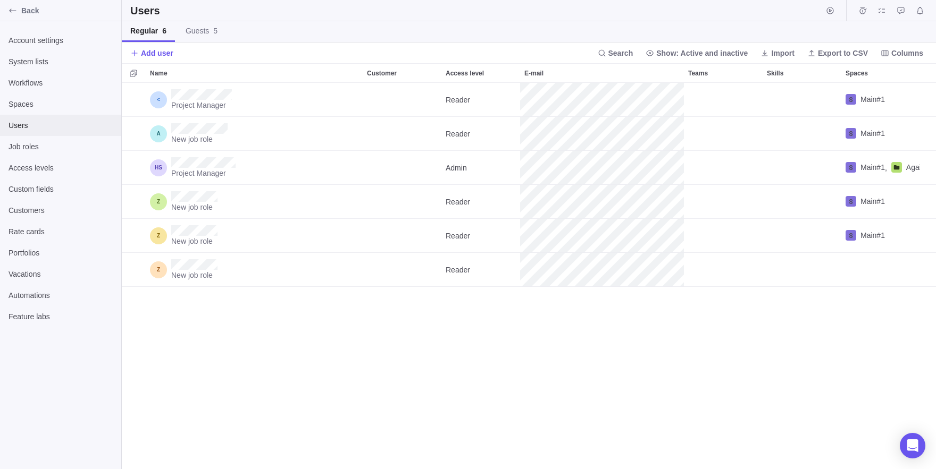
scroll to position [387, 814]
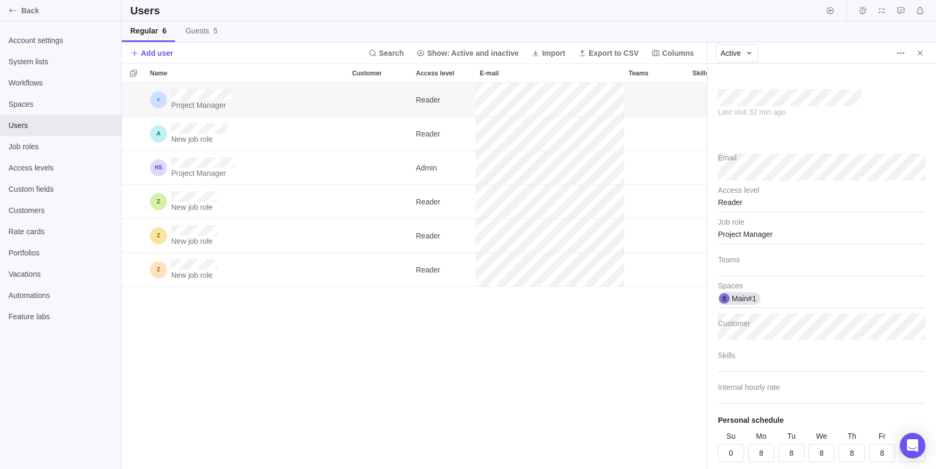
scroll to position [36, 0]
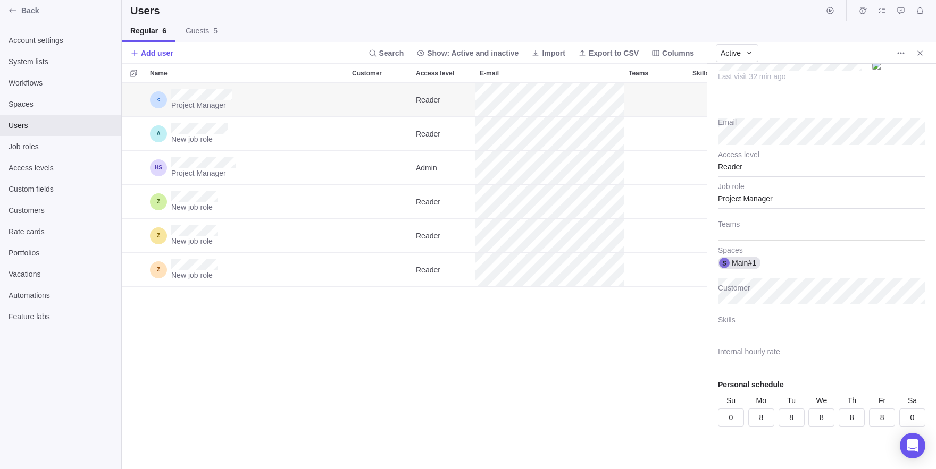
click at [756, 166] on div "Reader" at bounding box center [821, 163] width 207 height 27
click at [756, 197] on div "Admin" at bounding box center [821, 193] width 206 height 19
click at [801, 166] on div "Admin" at bounding box center [821, 163] width 207 height 27
click at [772, 267] on div "Reader" at bounding box center [821, 270] width 206 height 19
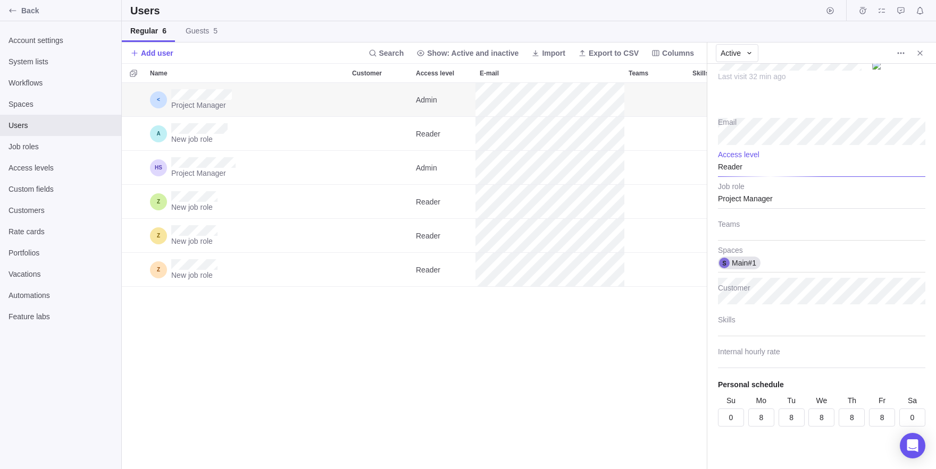
click at [601, 335] on div "Project Manager Admin Main#1 New job role Reader Main#1 Project Manager Admin M…" at bounding box center [414, 276] width 585 height 387
click at [758, 171] on div "Reader" at bounding box center [821, 163] width 207 height 27
click at [728, 200] on div "Admin" at bounding box center [821, 193] width 206 height 19
click at [734, 173] on div "Admin" at bounding box center [821, 163] width 207 height 27
click at [750, 272] on span "Reader" at bounding box center [739, 270] width 24 height 11
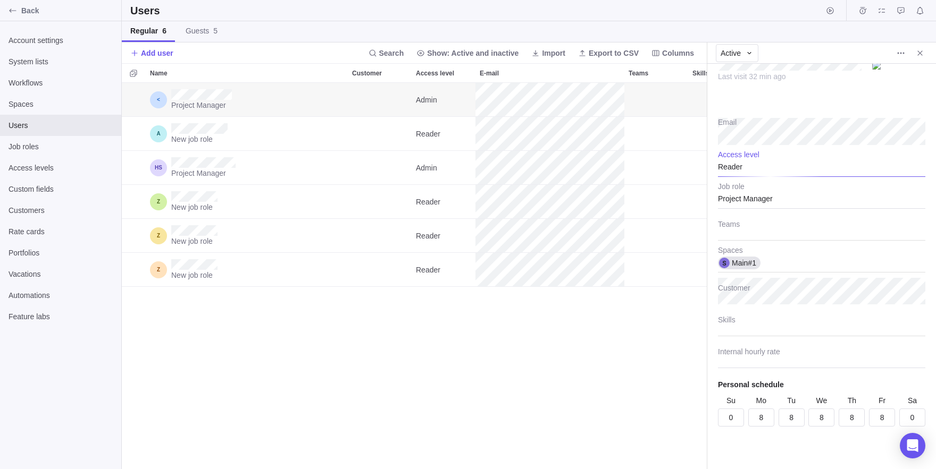
click at [668, 457] on div "Project Manager Admin Main#1 New job role Reader Main#1 Project Manager Admin M…" at bounding box center [414, 276] width 585 height 387
click at [907, 46] on span "More actions" at bounding box center [900, 53] width 15 height 15
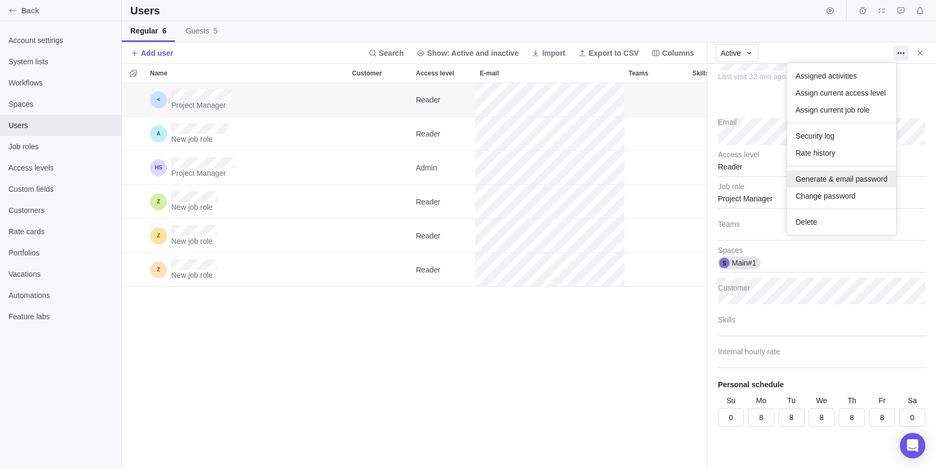
click at [826, 182] on span "Generate & email password" at bounding box center [841, 179] width 92 height 11
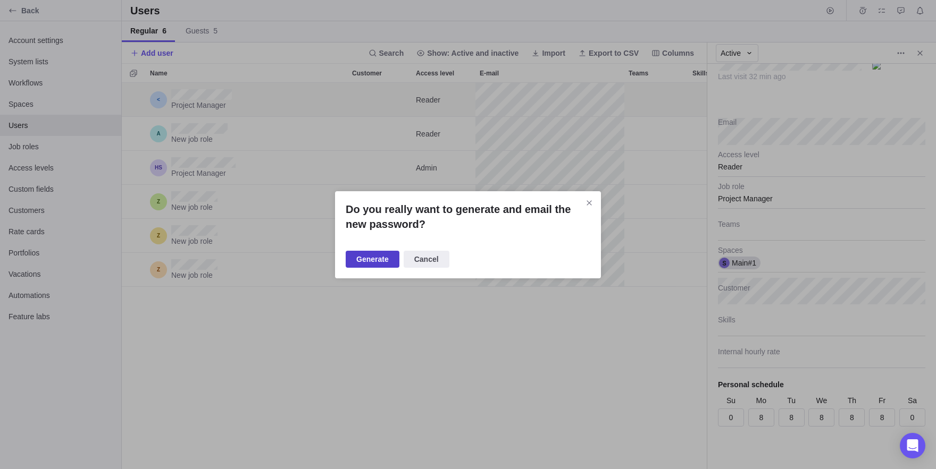
click at [377, 255] on span "Generate" at bounding box center [372, 259] width 32 height 13
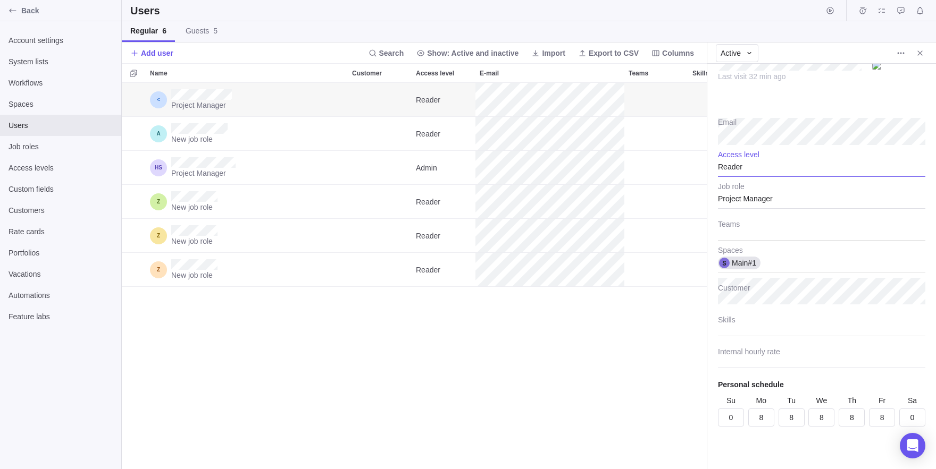
click at [733, 167] on div "Reader" at bounding box center [821, 163] width 207 height 27
click at [746, 191] on span "Admin" at bounding box center [737, 193] width 21 height 11
click at [457, 358] on div "Project Manager Admin Main#1 New job role Reader Main#1 Project Manager Admin M…" at bounding box center [414, 276] width 585 height 387
click at [756, 157] on div "Admin" at bounding box center [821, 163] width 207 height 27
click at [757, 265] on div "Reader" at bounding box center [821, 270] width 206 height 19
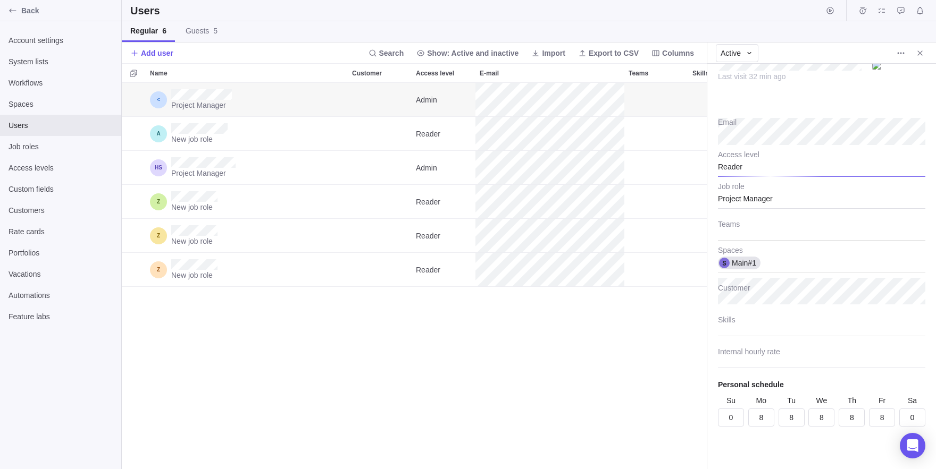
click at [656, 337] on div "Project Manager Admin Main#1 New job role Reader Main#1 Project Manager Admin M…" at bounding box center [414, 276] width 585 height 387
click at [904, 51] on icon "More actions" at bounding box center [900, 53] width 9 height 9
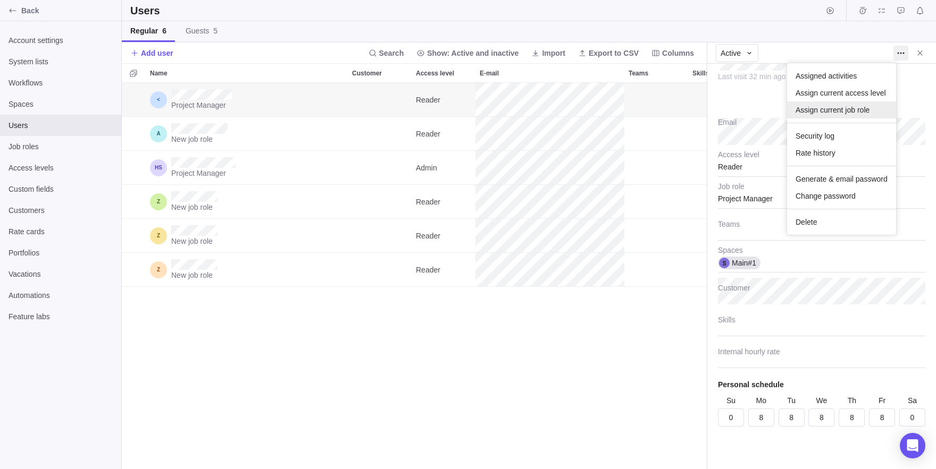
click at [837, 117] on div "Assign current job role" at bounding box center [841, 110] width 109 height 17
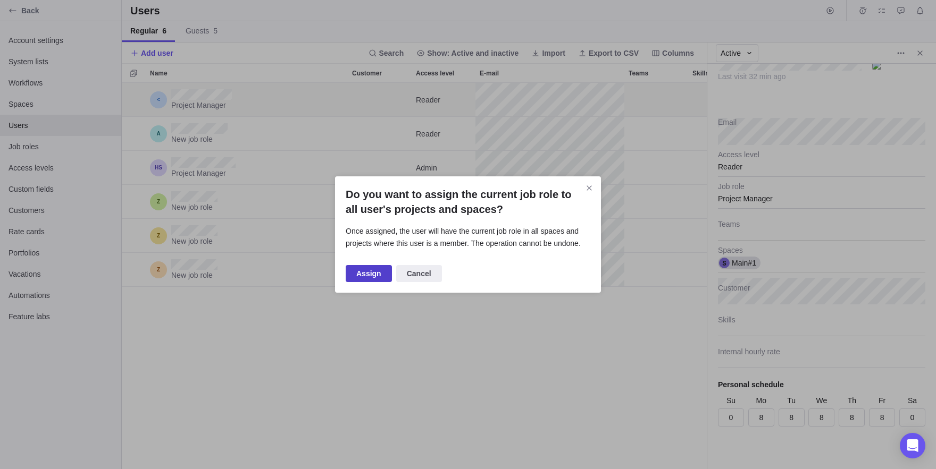
click at [366, 276] on span "Assign" at bounding box center [368, 273] width 25 height 13
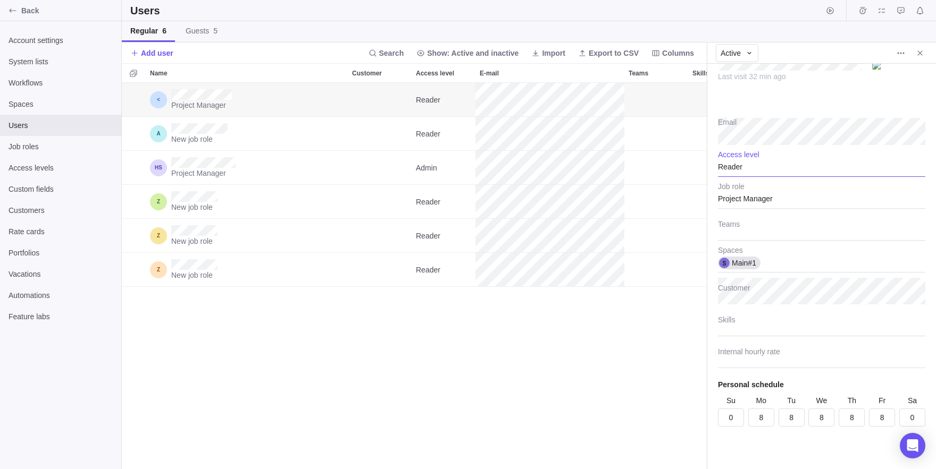
click at [745, 155] on div "Reader" at bounding box center [821, 163] width 207 height 27
click at [757, 184] on div "Admin" at bounding box center [821, 193] width 206 height 19
click at [749, 161] on div "Admin" at bounding box center [821, 163] width 207 height 27
click at [735, 269] on span "Reader" at bounding box center [739, 270] width 24 height 11
type textarea "x"
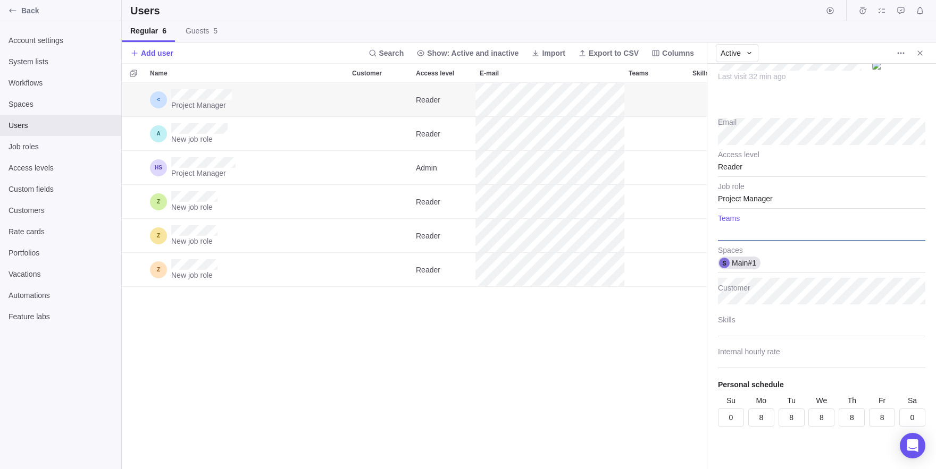
click at [756, 234] on div at bounding box center [821, 227] width 207 height 27
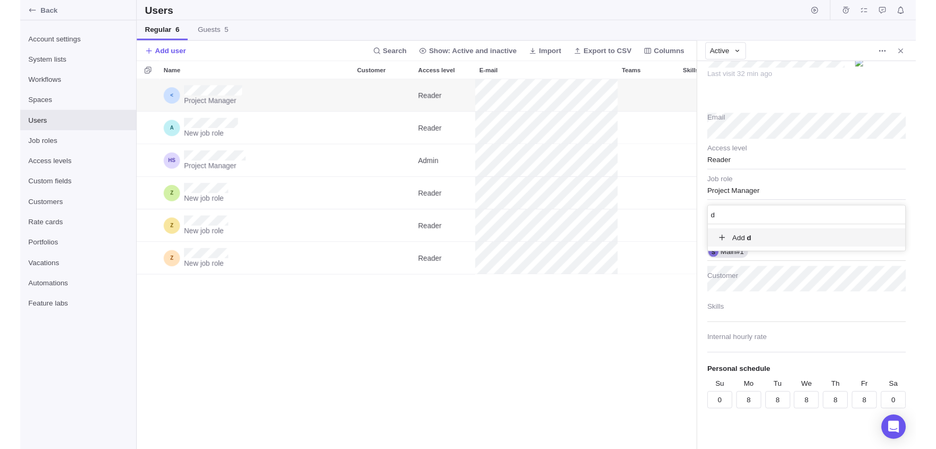
scroll to position [28, 207]
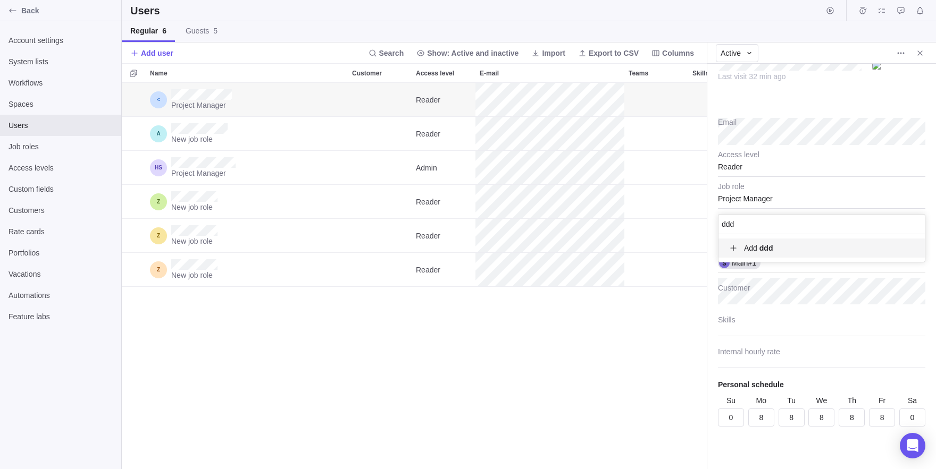
type input "ddd"
click at [762, 255] on div "Add ddd" at bounding box center [821, 248] width 206 height 19
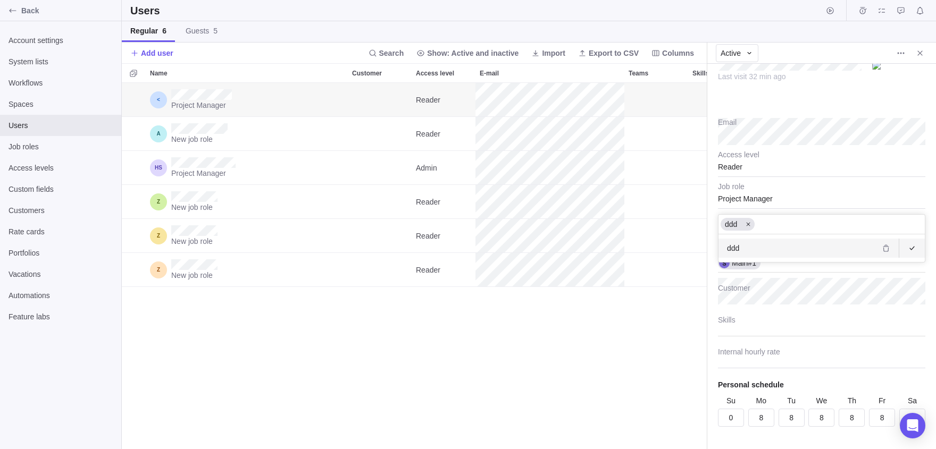
scroll to position [366, 585]
click at [755, 166] on div "Last visit 32 min ago Email Reader Access level Project Manager Job role ddd dd…" at bounding box center [821, 256] width 229 height 385
click at [755, 166] on div "Reader" at bounding box center [821, 163] width 207 height 27
click at [748, 200] on div "Admin" at bounding box center [821, 193] width 206 height 19
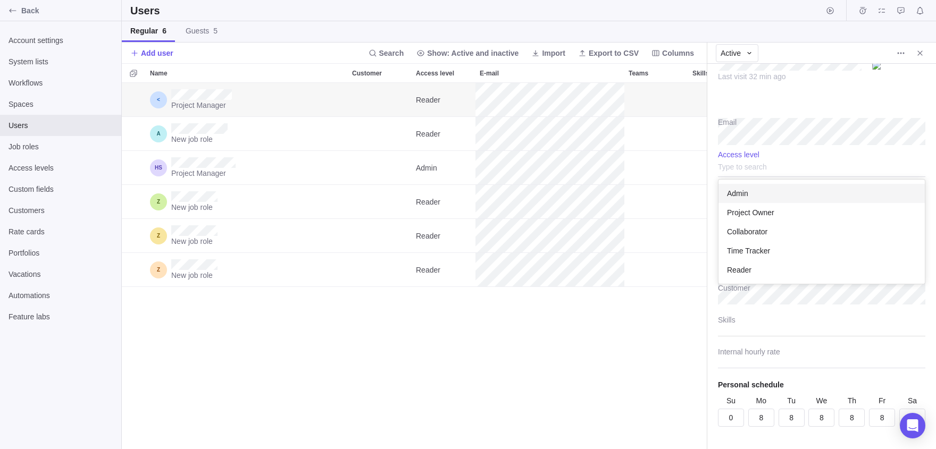
type textarea "x"
click at [663, 325] on div "Project Manager Reader Main#1 New job role Reader Main#1 Project Manager Admin …" at bounding box center [414, 266] width 585 height 366
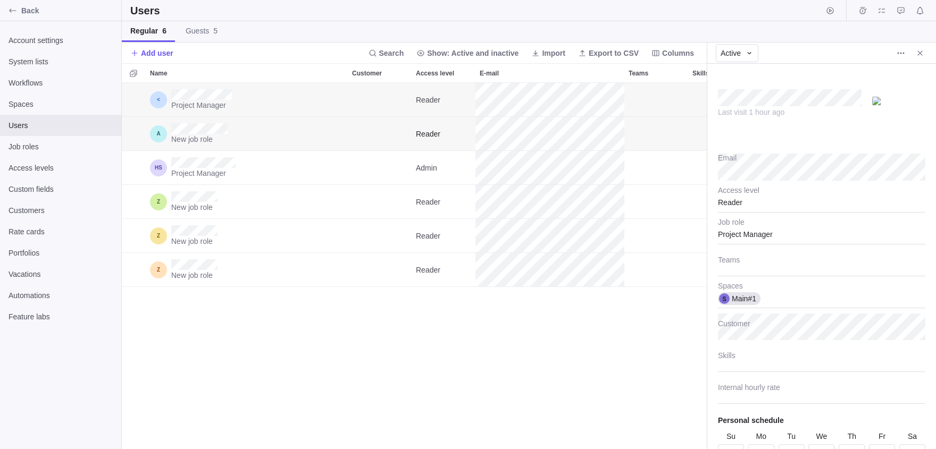
scroll to position [36, 0]
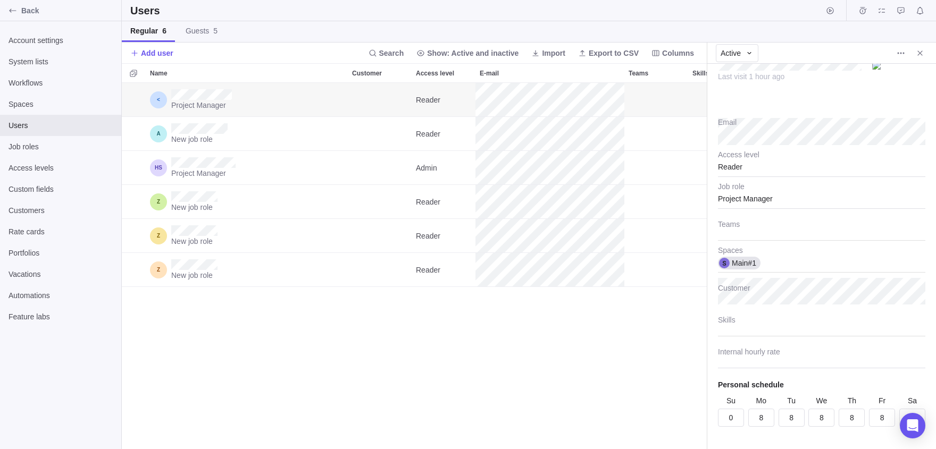
click at [756, 181] on div "Project Manager Job role" at bounding box center [821, 194] width 207 height 32
click at [751, 177] on div "Reader" at bounding box center [821, 163] width 207 height 27
click at [756, 197] on div "Admin" at bounding box center [821, 193] width 206 height 19
click at [894, 52] on span "More actions" at bounding box center [900, 53] width 15 height 15
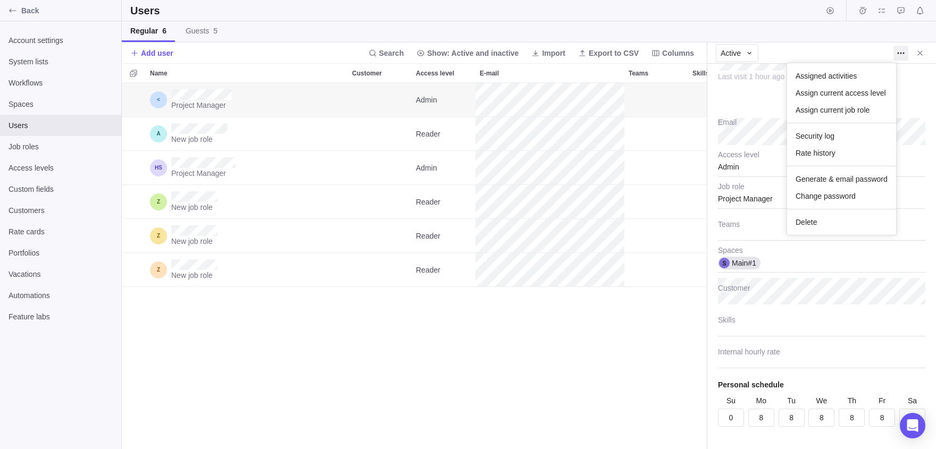
click at [739, 161] on body "Back Account settings System lists Workflows Spaces Users Job roles Access leve…" at bounding box center [468, 224] width 936 height 449
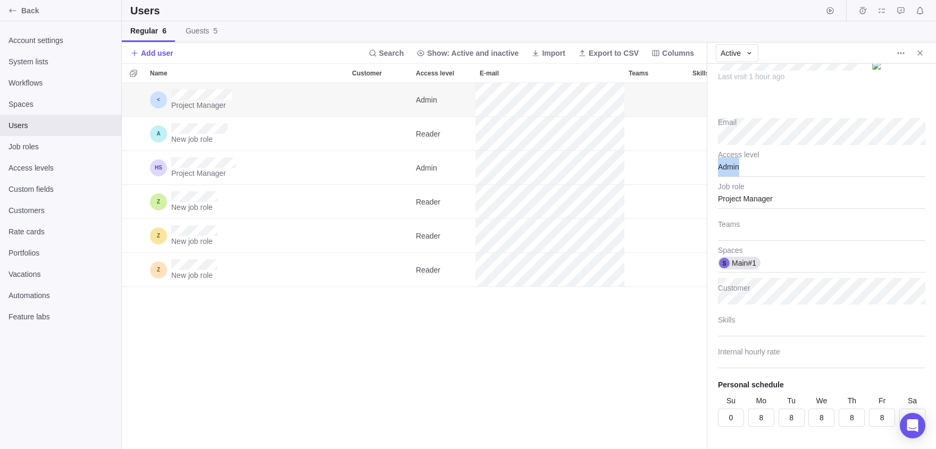
click at [739, 161] on div "Admin" at bounding box center [821, 163] width 207 height 27
click at [762, 276] on div "Reader" at bounding box center [821, 270] width 206 height 19
type textarea "x"
